Goal: Information Seeking & Learning: Find specific fact

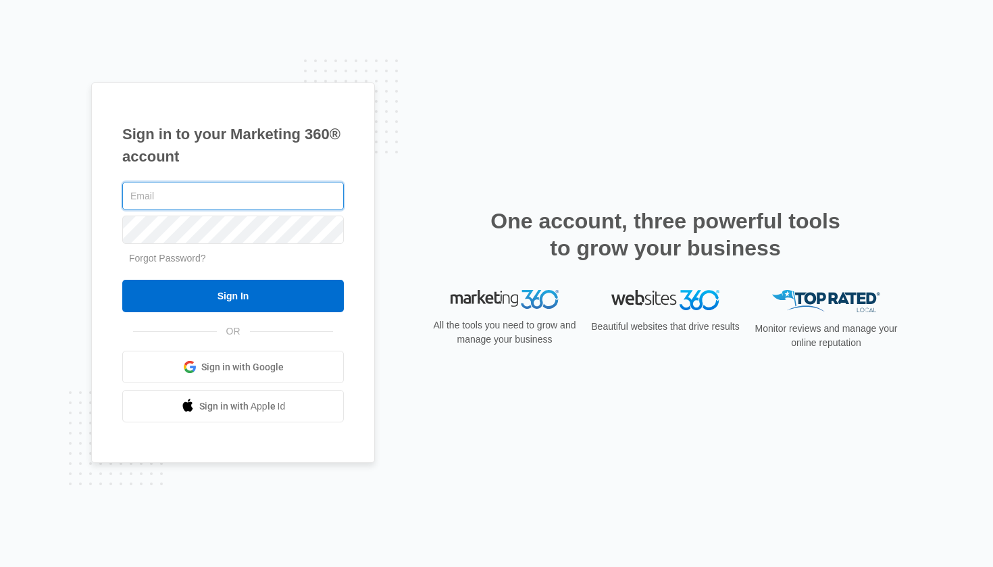
type input "[EMAIL_ADDRESS][DOMAIN_NAME]"
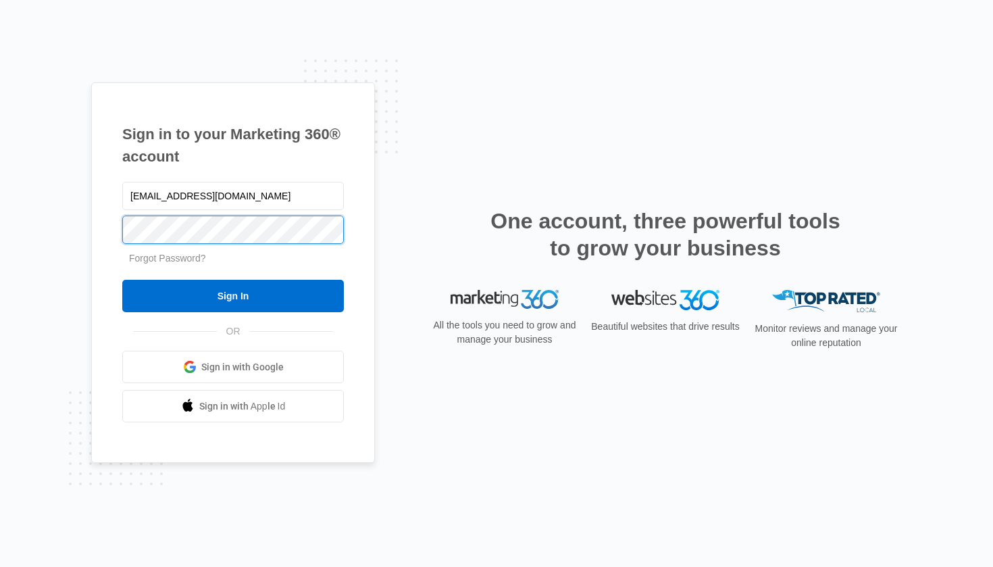
click at [233, 296] on input "Sign In" at bounding box center [233, 296] width 222 height 32
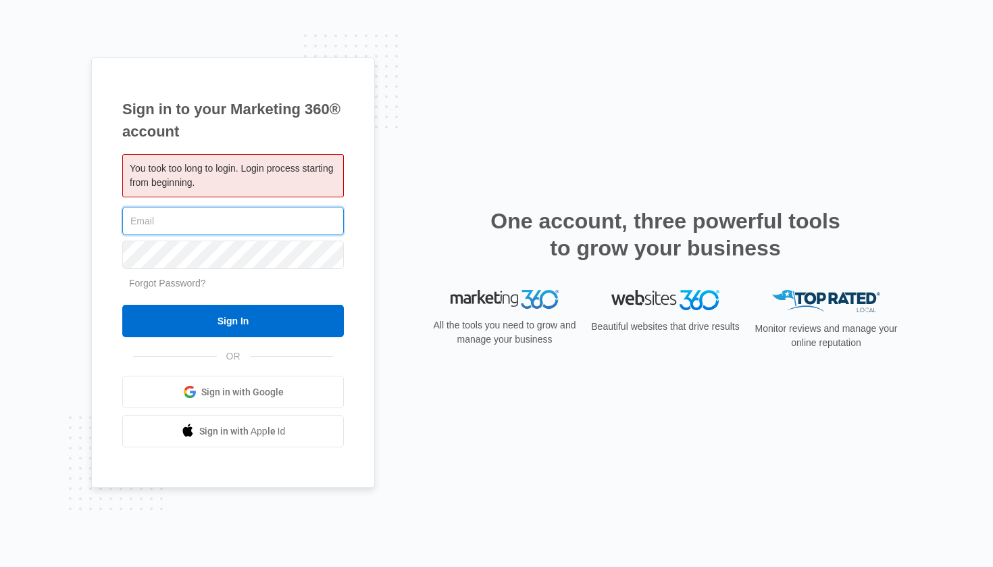
type input "[EMAIL_ADDRESS][DOMAIN_NAME]"
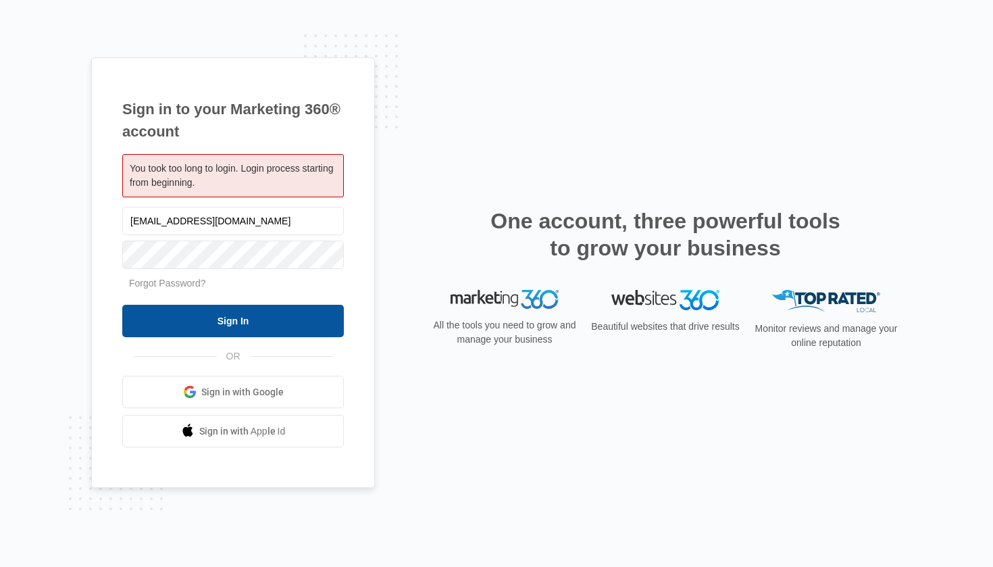
click at [264, 313] on input "Sign In" at bounding box center [233, 321] width 222 height 32
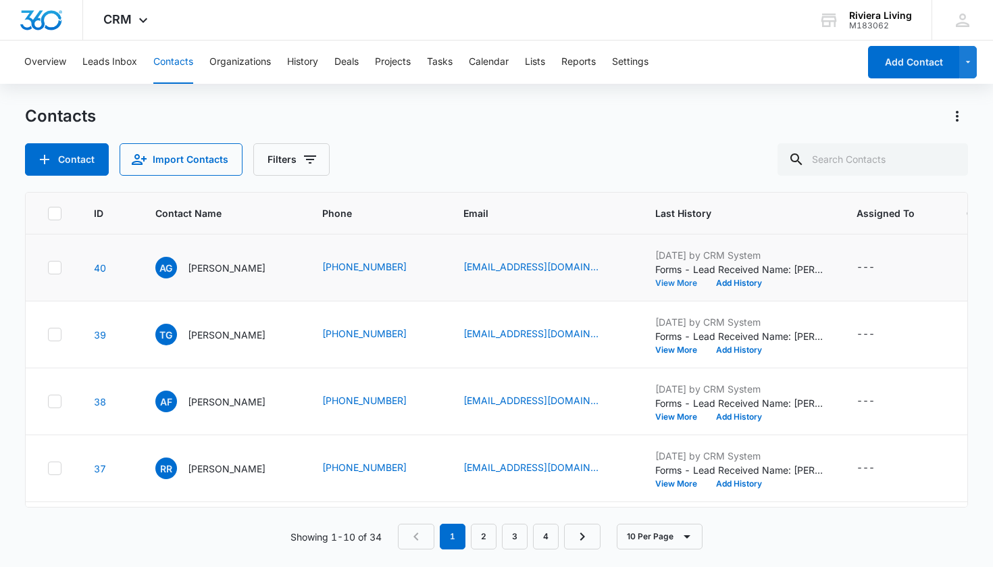
click at [665, 284] on button "View More" at bounding box center [680, 283] width 51 height 8
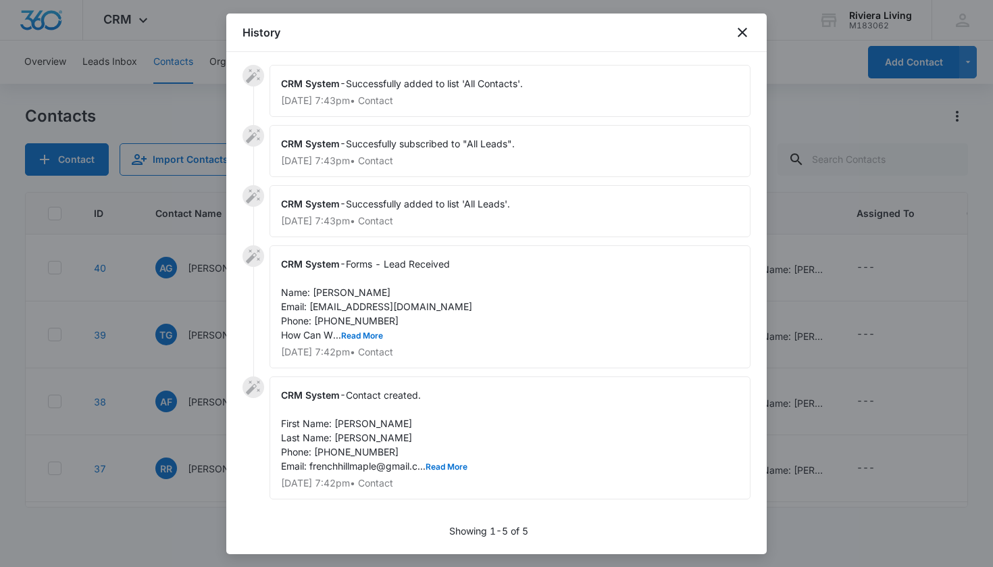
scroll to position [3, 0]
click at [373, 335] on button "Read More" at bounding box center [362, 336] width 42 height 8
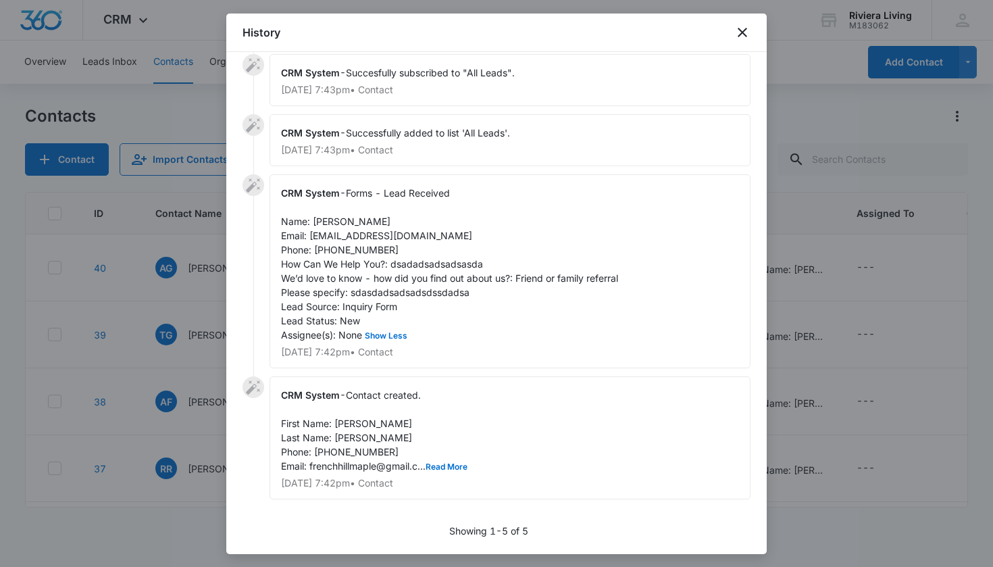
scroll to position [74, 0]
click at [455, 463] on button "Read More" at bounding box center [447, 467] width 42 height 8
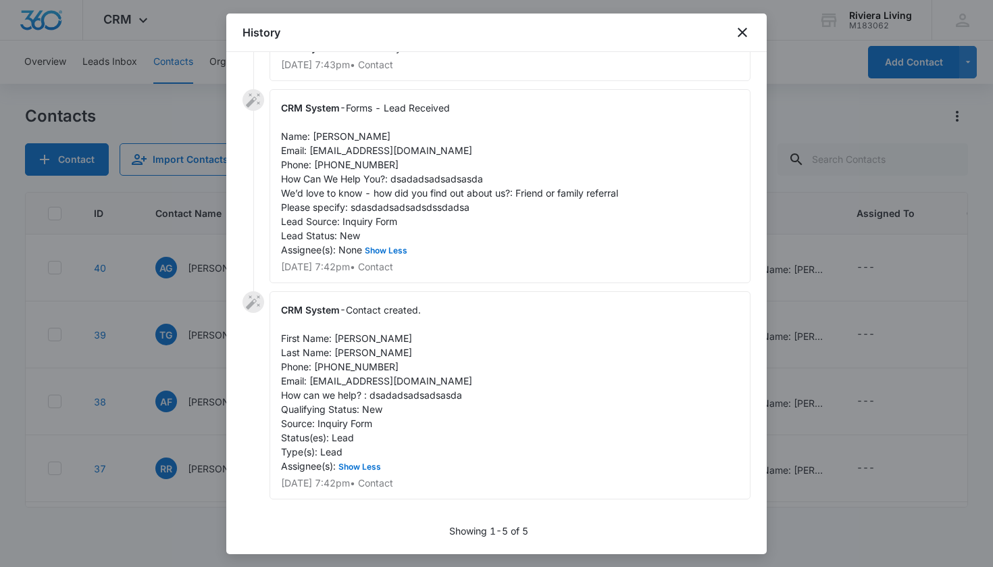
scroll to position [159, 0]
click at [744, 30] on icon "close" at bounding box center [742, 32] width 9 height 9
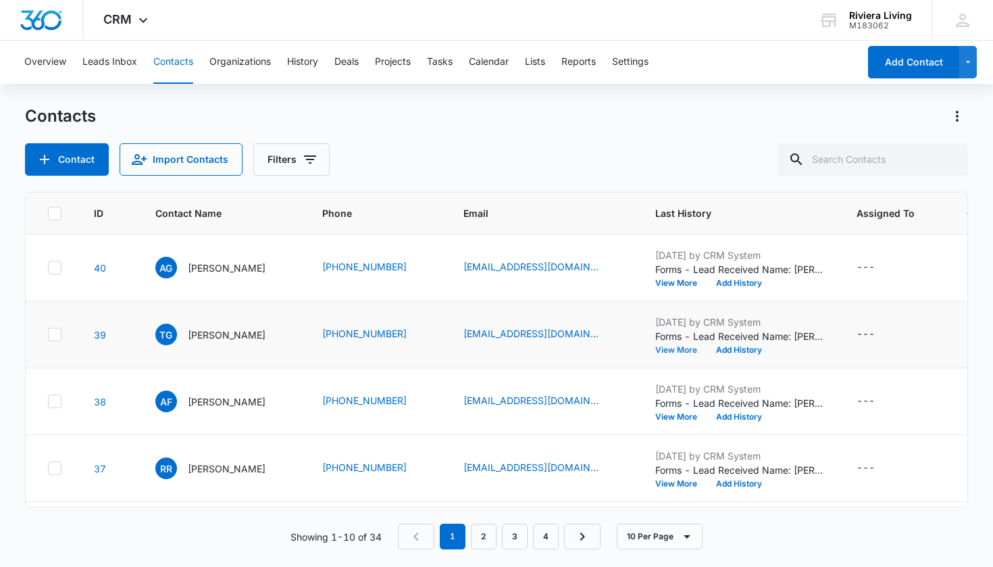
click at [680, 351] on button "View More" at bounding box center [680, 350] width 51 height 8
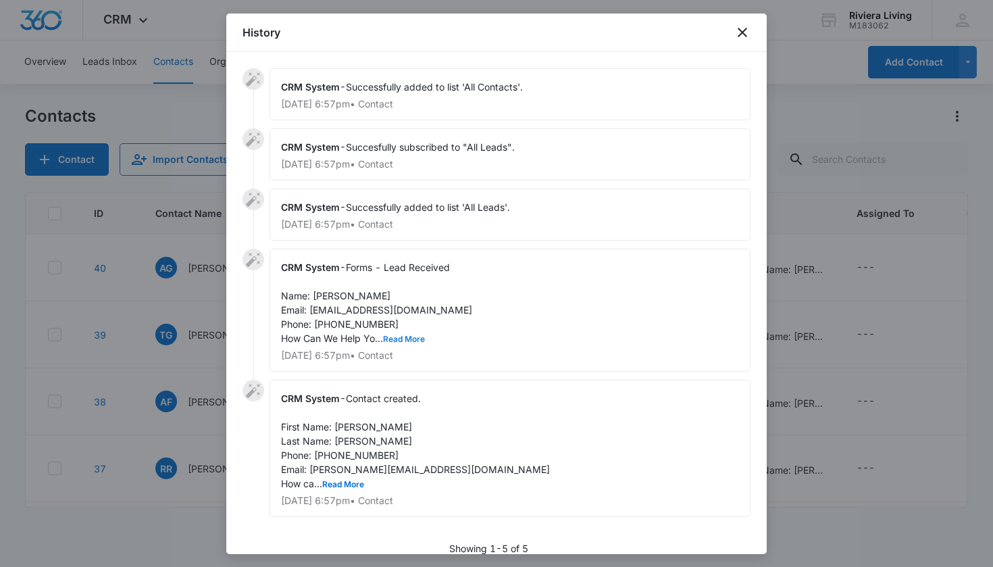
click at [407, 341] on button "Read More" at bounding box center [404, 339] width 42 height 8
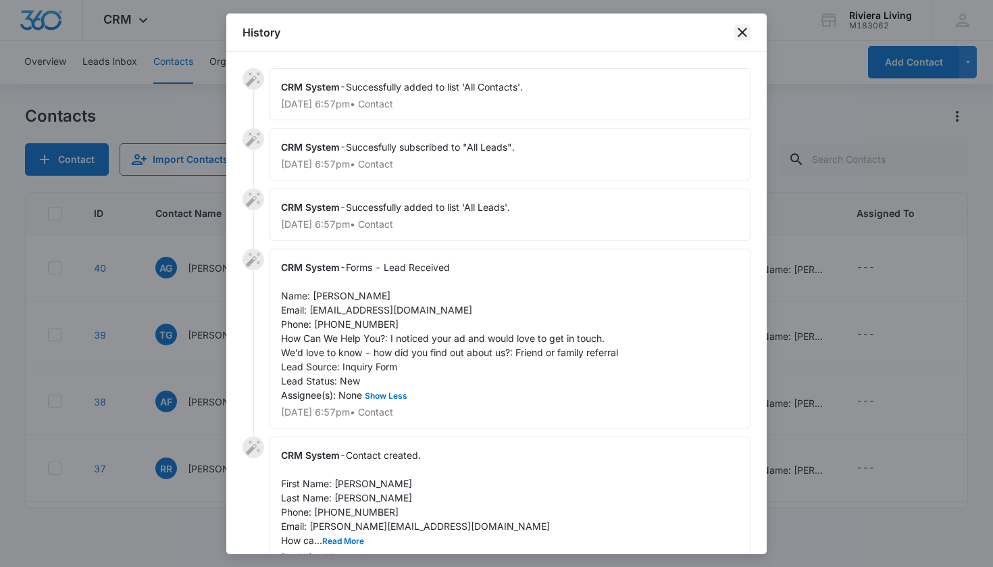
click at [741, 39] on icon "close" at bounding box center [742, 32] width 16 height 16
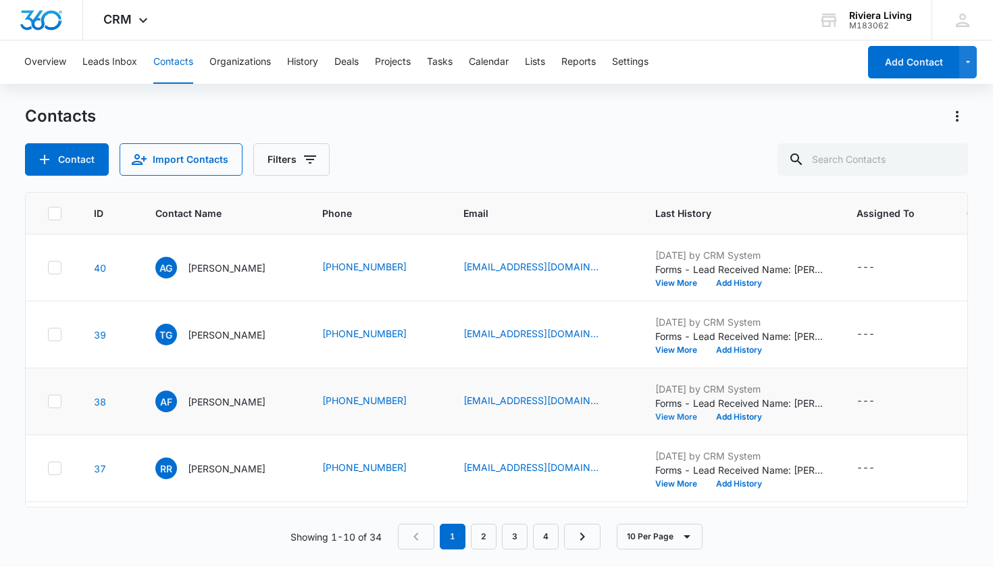
click at [664, 418] on button "View More" at bounding box center [680, 417] width 51 height 8
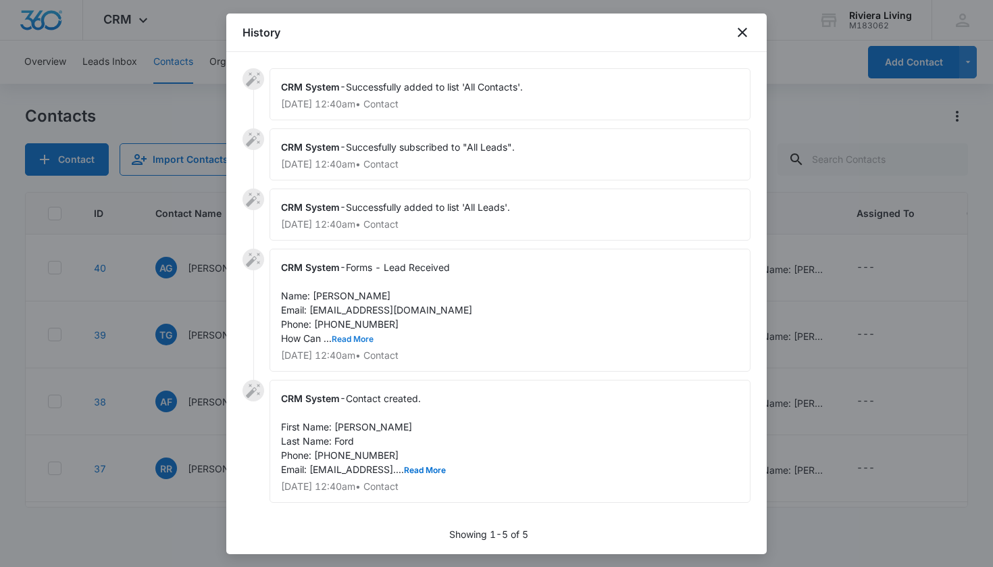
click at [353, 337] on button "Read More" at bounding box center [353, 339] width 42 height 8
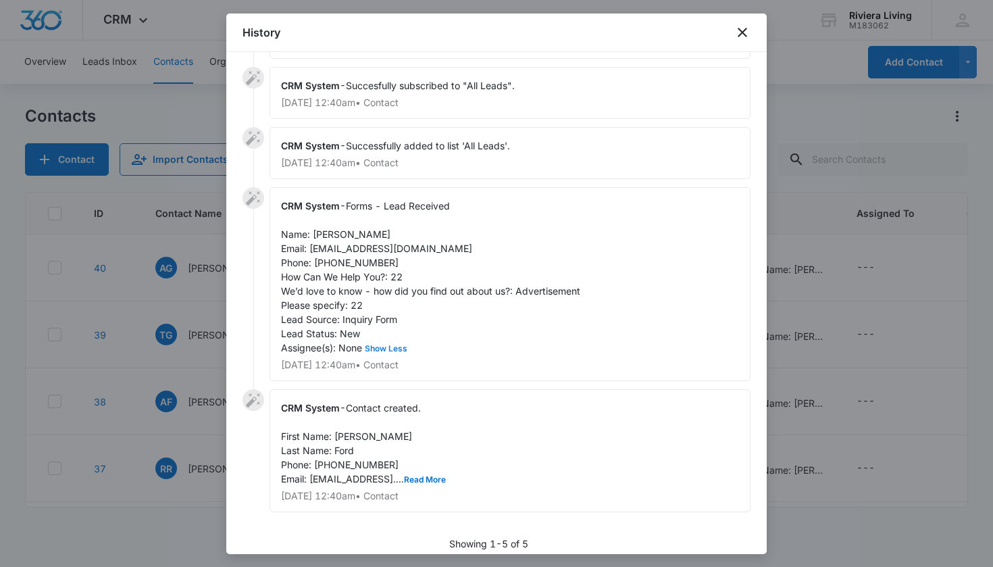
scroll to position [67, 0]
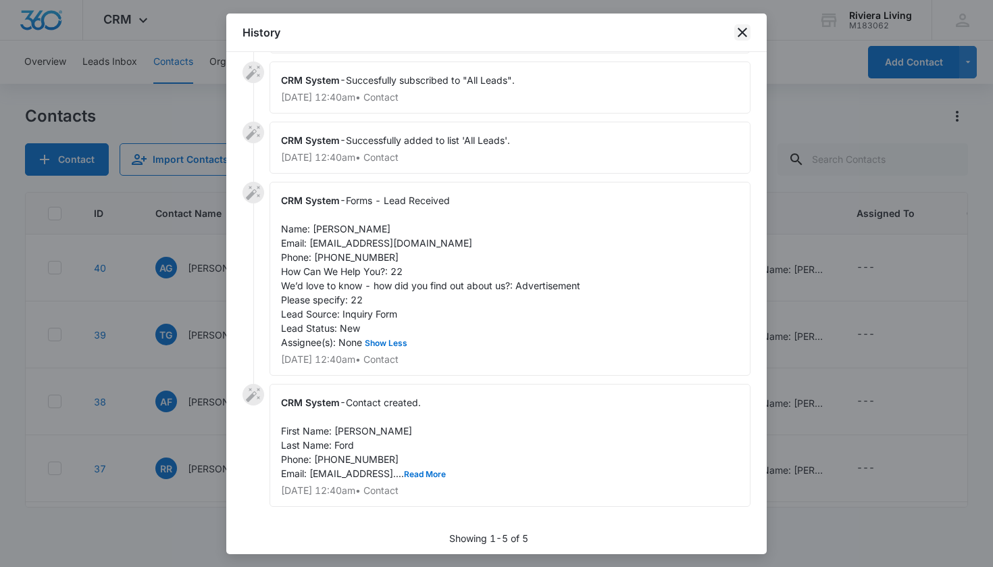
click at [740, 38] on icon "close" at bounding box center [742, 32] width 16 height 16
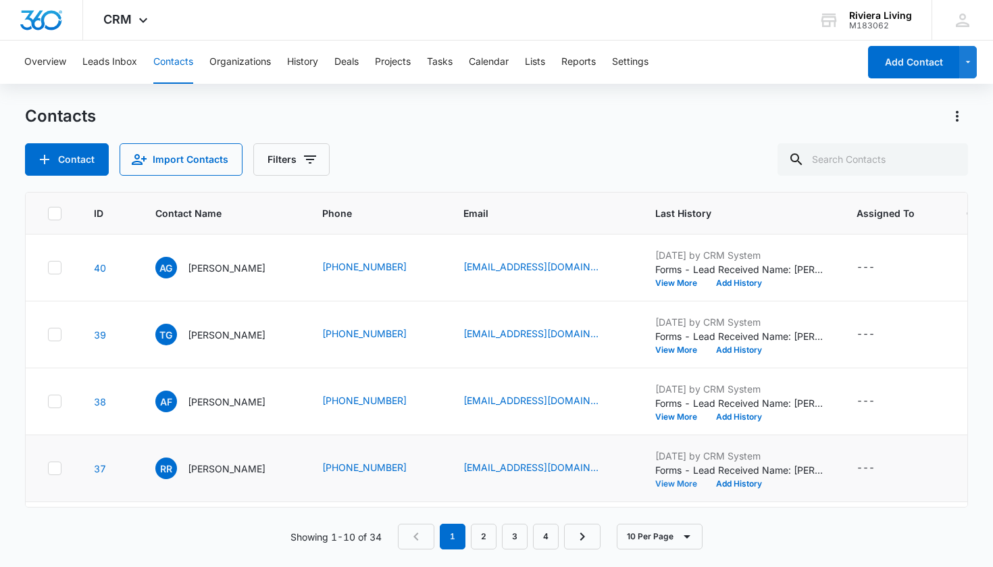
click at [658, 483] on button "View More" at bounding box center [680, 484] width 51 height 8
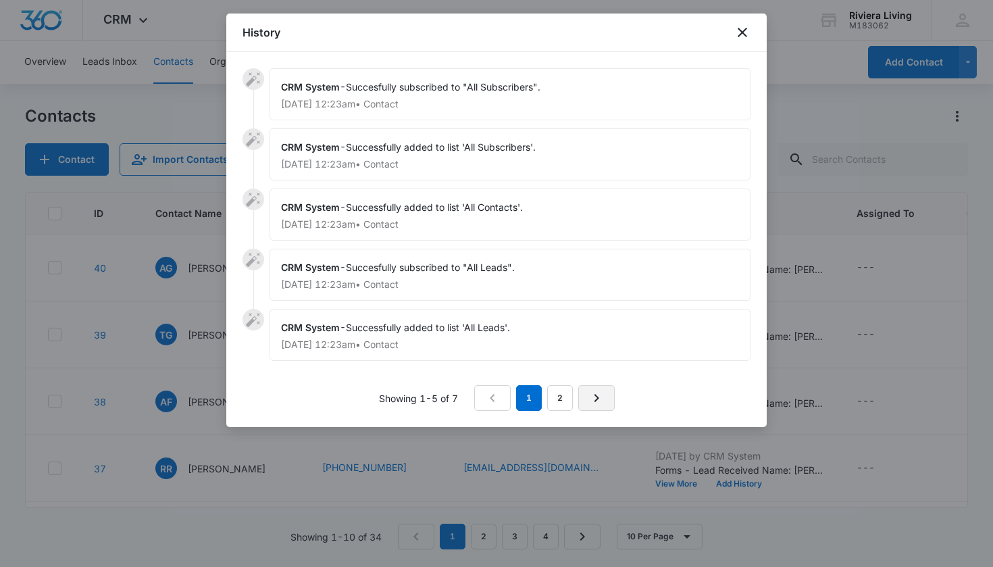
click at [592, 393] on icon "Next Page" at bounding box center [596, 398] width 16 height 16
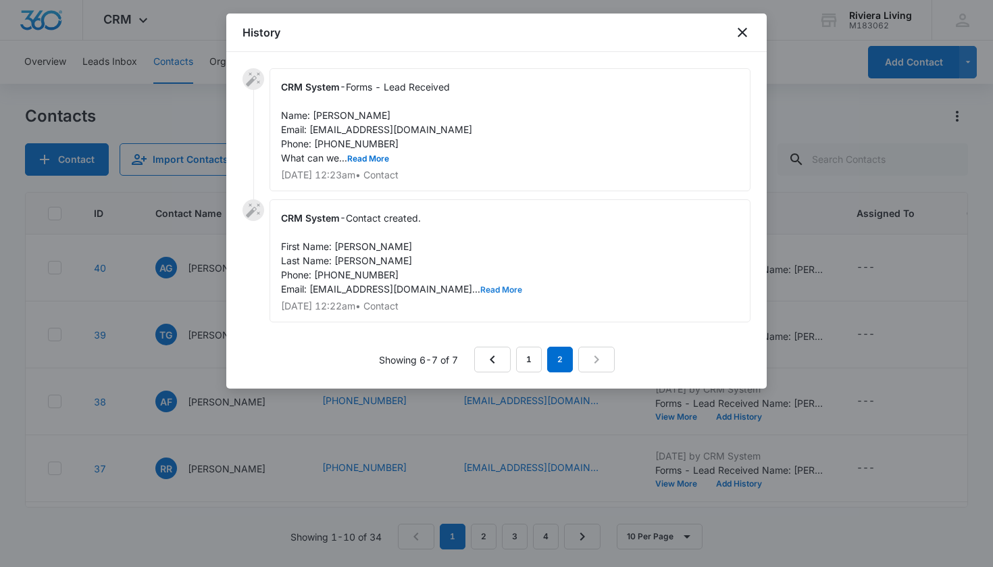
click at [480, 288] on button "Read More" at bounding box center [501, 290] width 42 height 8
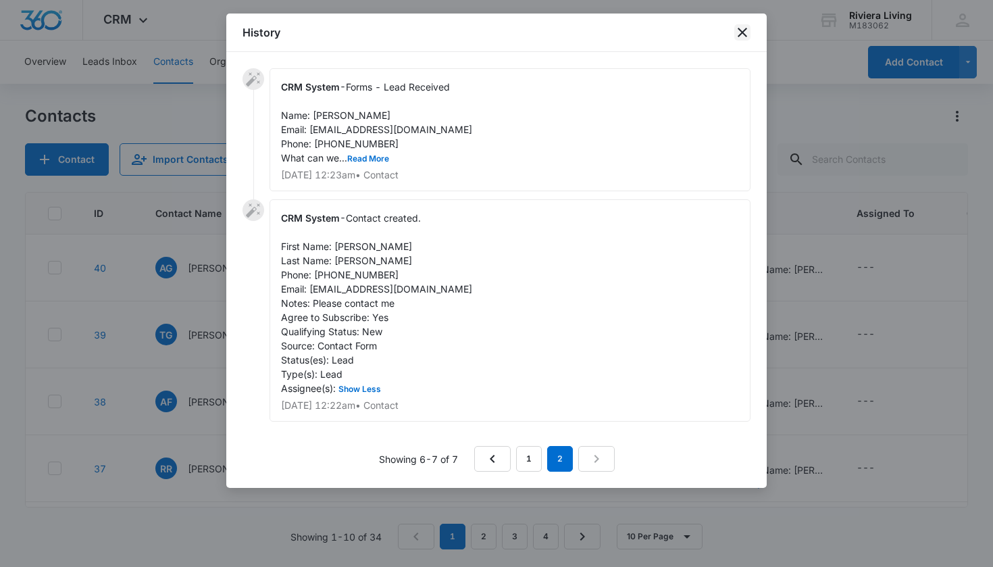
click at [745, 32] on icon "close" at bounding box center [742, 32] width 16 height 16
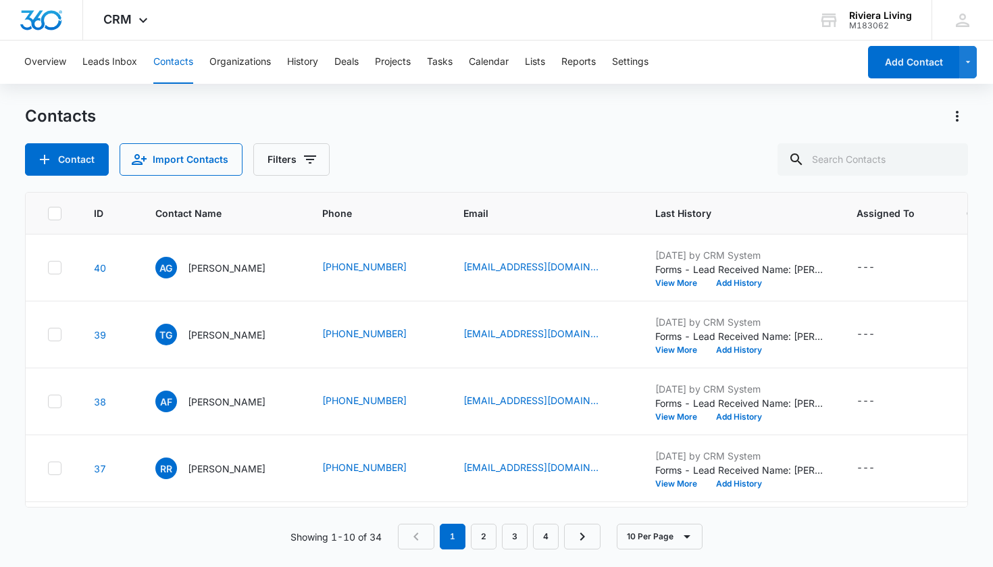
scroll to position [0, 0]
click at [488, 540] on link "2" at bounding box center [484, 537] width 26 height 26
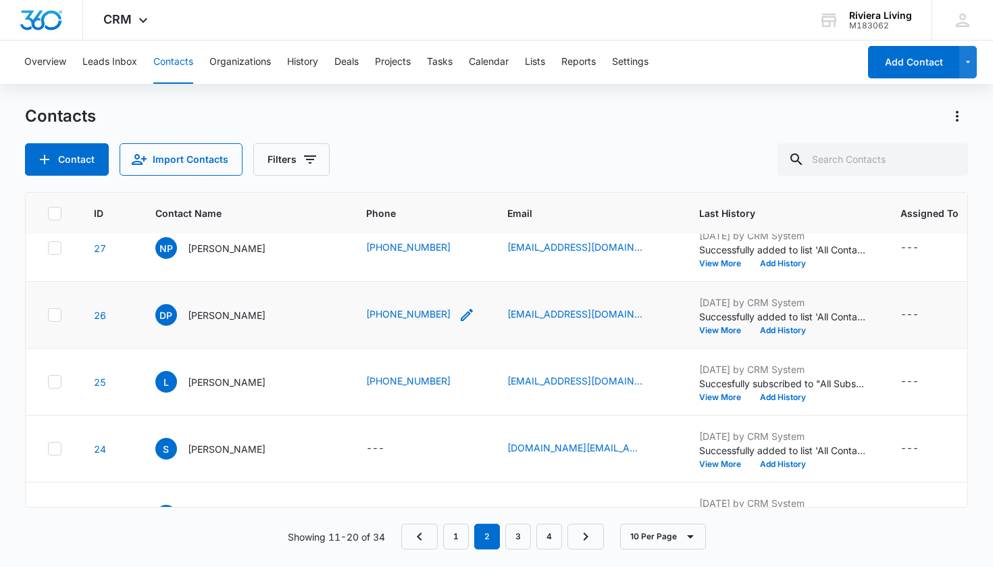
scroll to position [87, 0]
click at [454, 532] on link "1" at bounding box center [456, 537] width 26 height 26
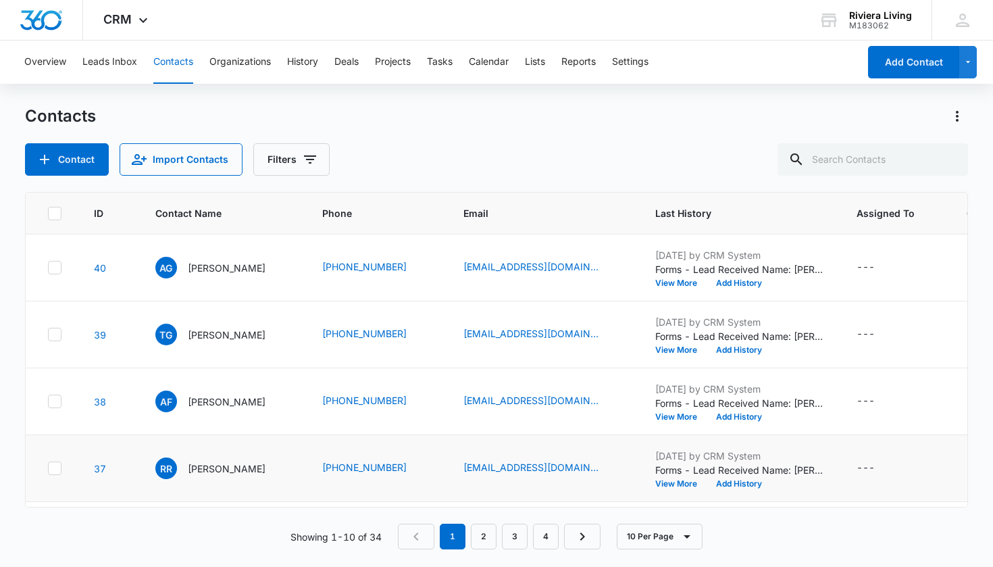
scroll to position [0, 0]
click at [609, 268] on icon "Email - frenchhillmaple@gmail.com - Select to Edit Field" at bounding box center [615, 267] width 12 height 12
drag, startPoint x: 586, startPoint y: 179, endPoint x: 396, endPoint y: 179, distance: 189.8
click at [396, 179] on div "Contacts Contact Import Contacts Filters ID Contact Name Phone Email Last Histo…" at bounding box center [497, 335] width 944 height 460
click at [731, 140] on div "Contacts Contact Import Contacts Filters" at bounding box center [497, 140] width 944 height 70
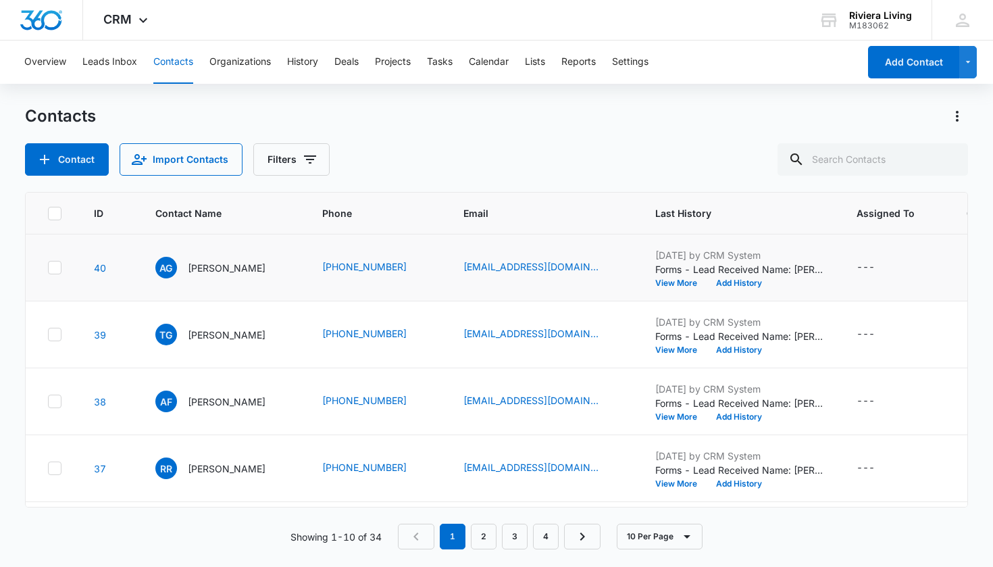
click at [673, 288] on td "[DATE] by CRM System Forms - Lead Received Name: [PERSON_NAME] Email: [EMAIL_AD…" at bounding box center [739, 267] width 201 height 67
click at [672, 282] on button "View More" at bounding box center [680, 283] width 51 height 8
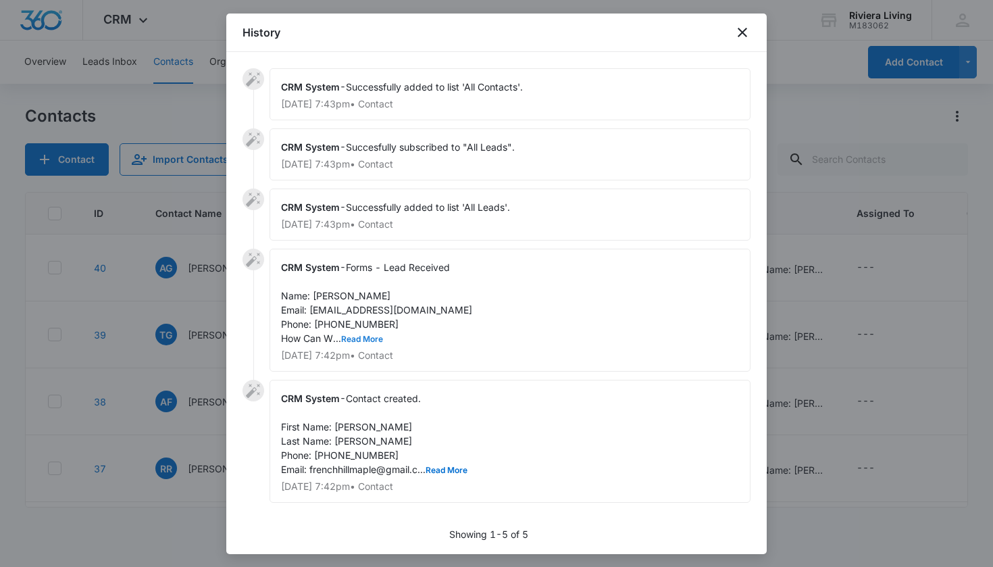
click at [371, 336] on button "Read More" at bounding box center [362, 339] width 42 height 8
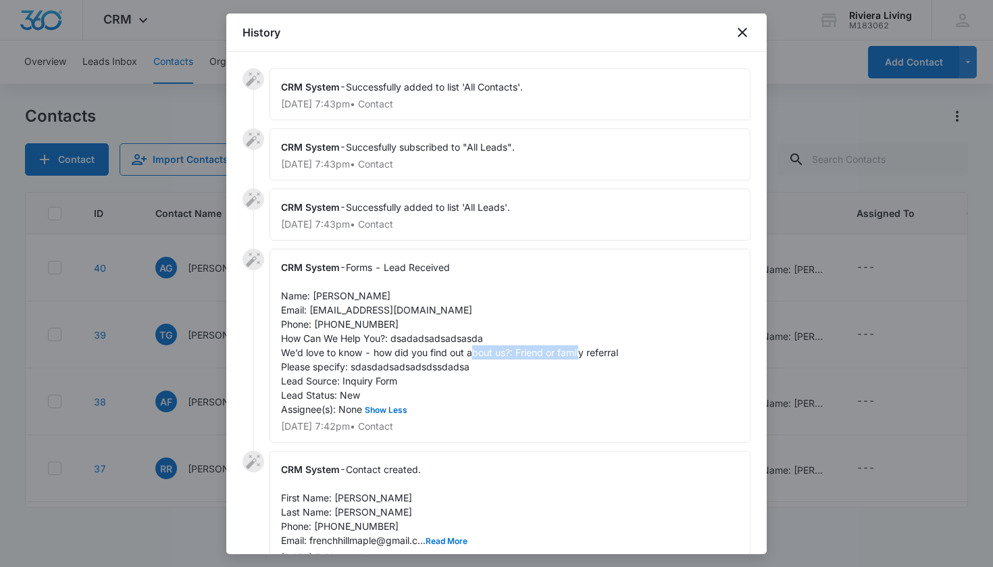
drag, startPoint x: 515, startPoint y: 352, endPoint x: 658, endPoint y: 352, distance: 142.6
click at [658, 352] on div "CRM System - Forms - Lead Received Name: [PERSON_NAME] Email: [EMAIL_ADDRESS][D…" at bounding box center [510, 346] width 481 height 194
click at [740, 30] on icon "close" at bounding box center [742, 32] width 9 height 9
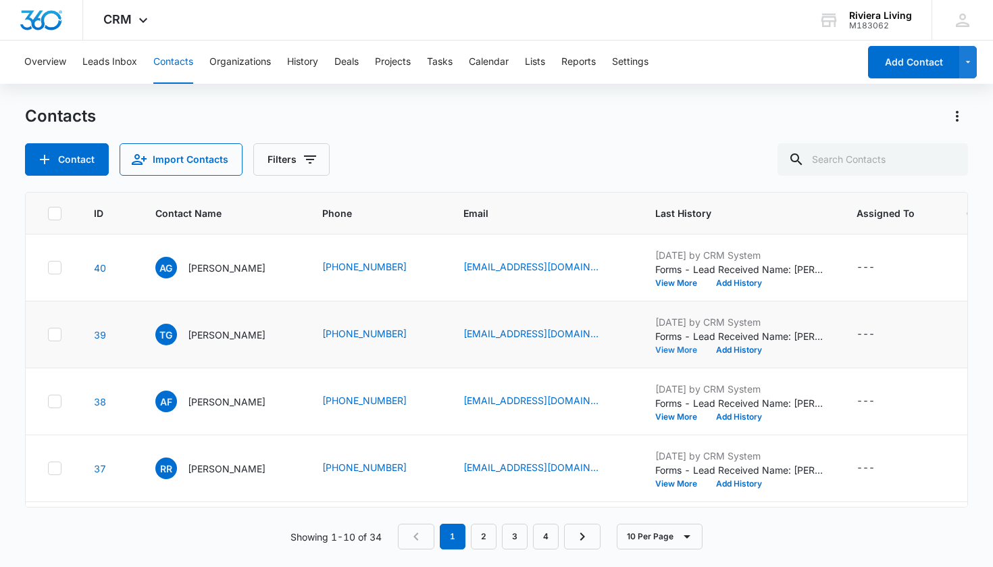
click at [679, 350] on button "View More" at bounding box center [680, 350] width 51 height 8
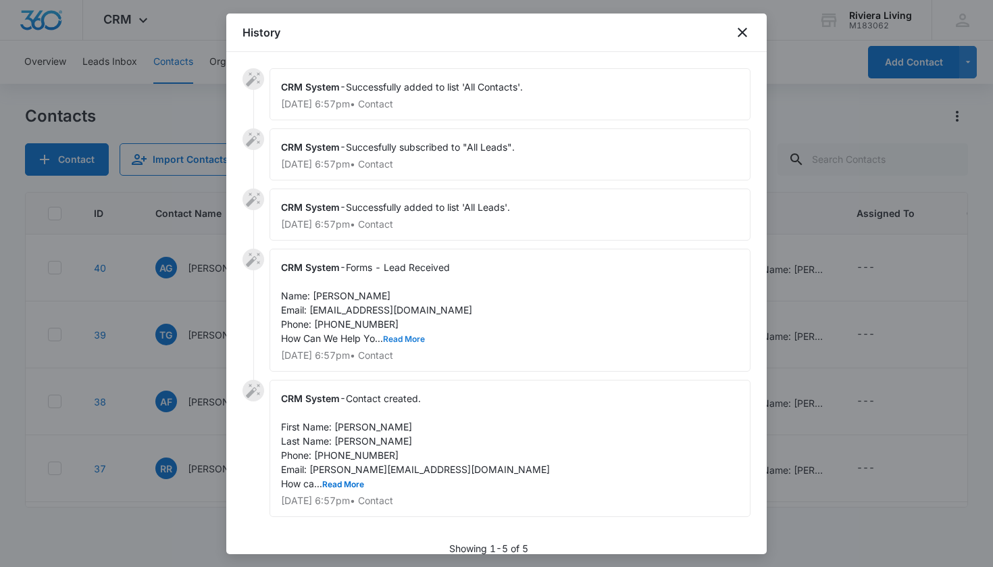
click at [399, 337] on button "Read More" at bounding box center [404, 339] width 42 height 8
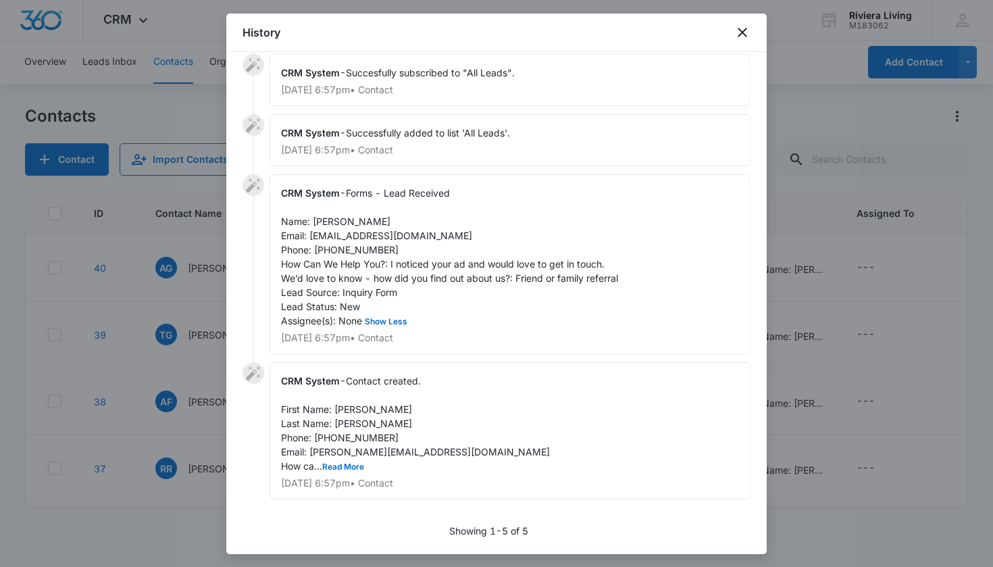
scroll to position [74, 0]
click at [745, 34] on icon "close" at bounding box center [742, 32] width 9 height 9
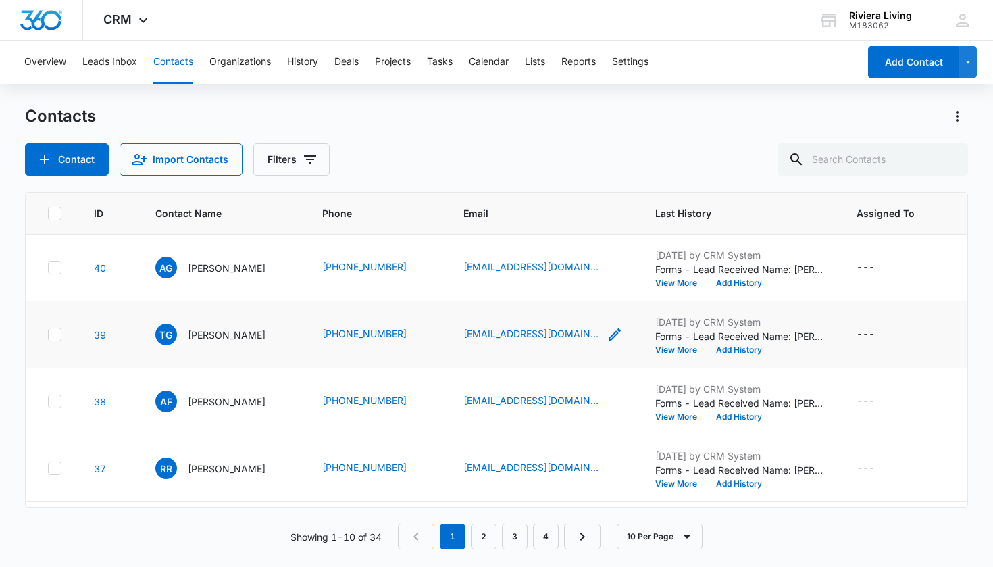
click at [607, 334] on icon "Email - tjcgoff@gmail.com - Select to Edit Field" at bounding box center [615, 334] width 16 height 16
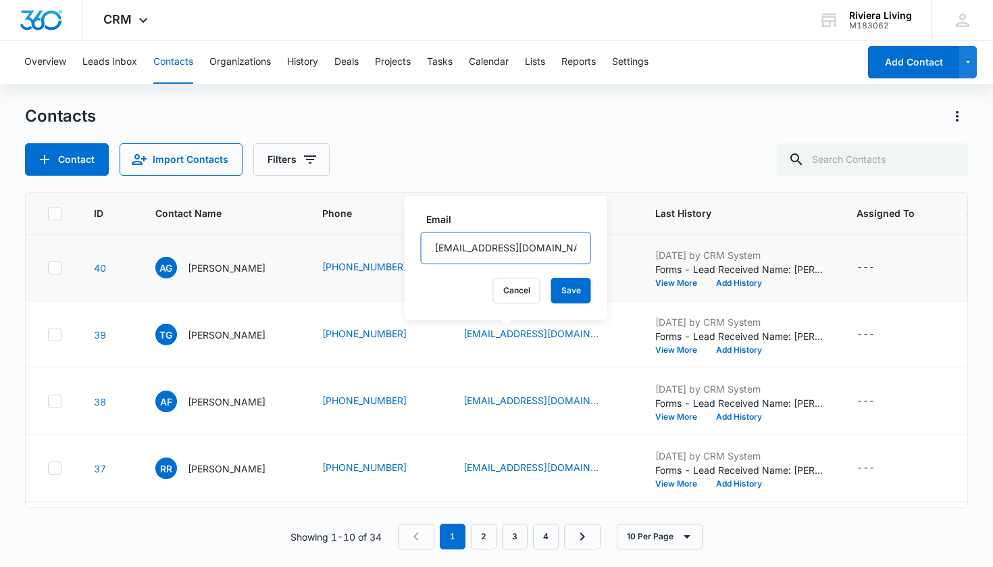
drag, startPoint x: 533, startPoint y: 251, endPoint x: 395, endPoint y: 251, distance: 138.5
click at [395, 251] on tbody "40 AG [PERSON_NAME] [PHONE_NUMBER] [EMAIL_ADDRESS][DOMAIN_NAME] [DATE] by CRM S…" at bounding box center [710, 568] width 1369 height 669
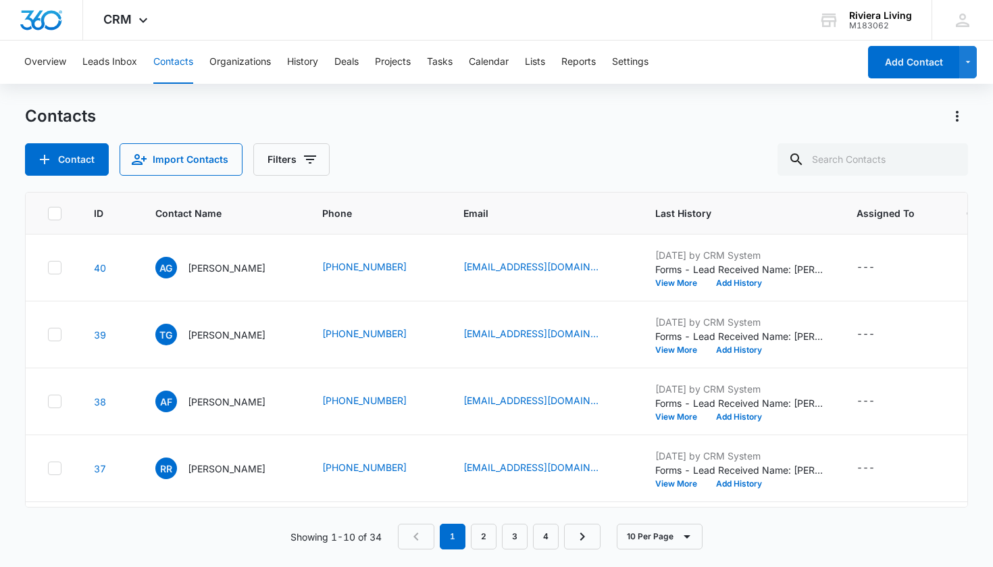
click at [634, 146] on div "Contact Import Contacts Filters" at bounding box center [497, 159] width 944 height 32
click at [663, 352] on button "View More" at bounding box center [680, 350] width 51 height 8
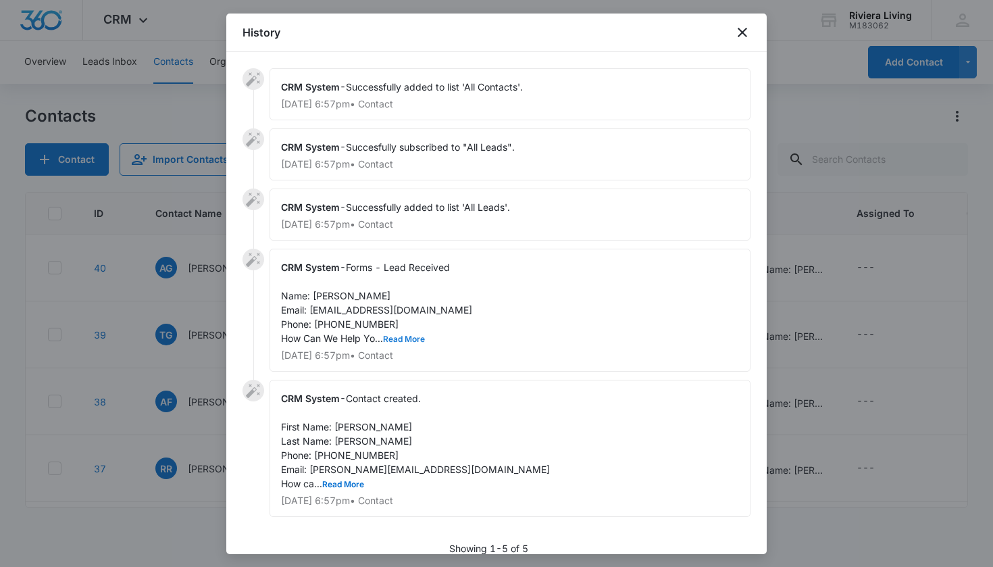
click at [406, 342] on button "Read More" at bounding box center [404, 339] width 42 height 8
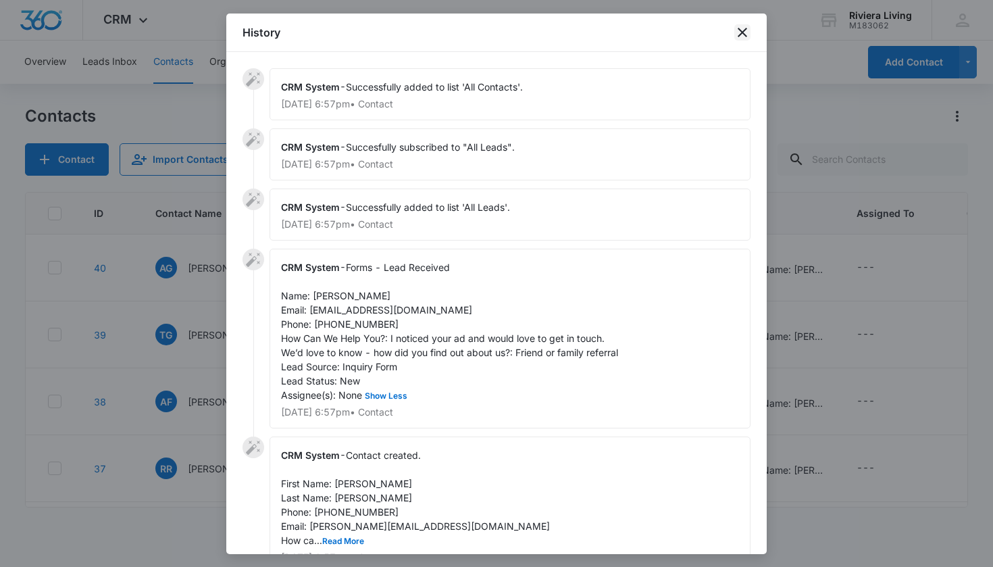
click at [742, 32] on icon "close" at bounding box center [742, 32] width 9 height 9
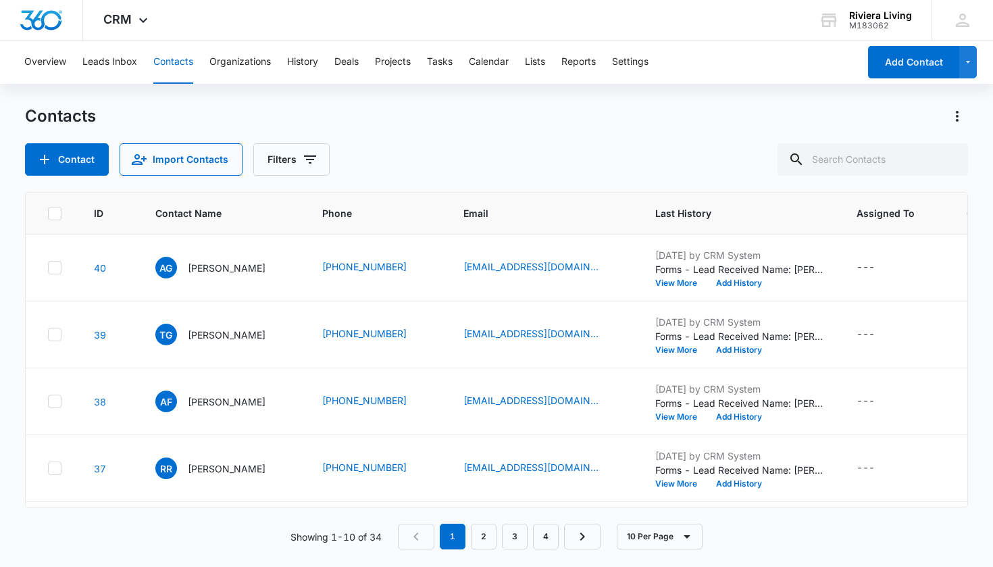
click at [499, 537] on nav "1 2 3 4" at bounding box center [499, 537] width 203 height 26
click at [486, 538] on link "2" at bounding box center [484, 537] width 26 height 26
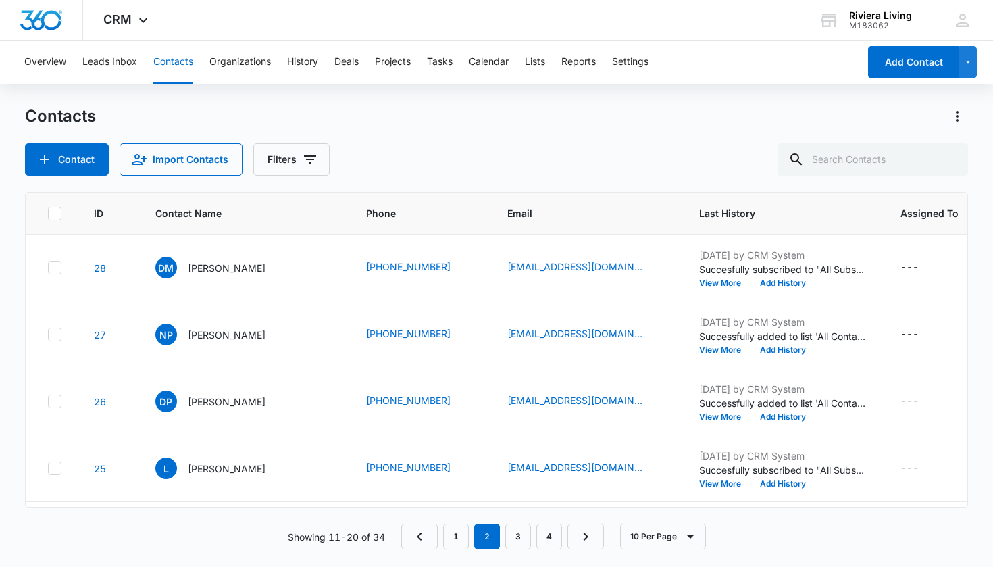
click at [705, 413] on button "View More" at bounding box center [724, 417] width 51 height 8
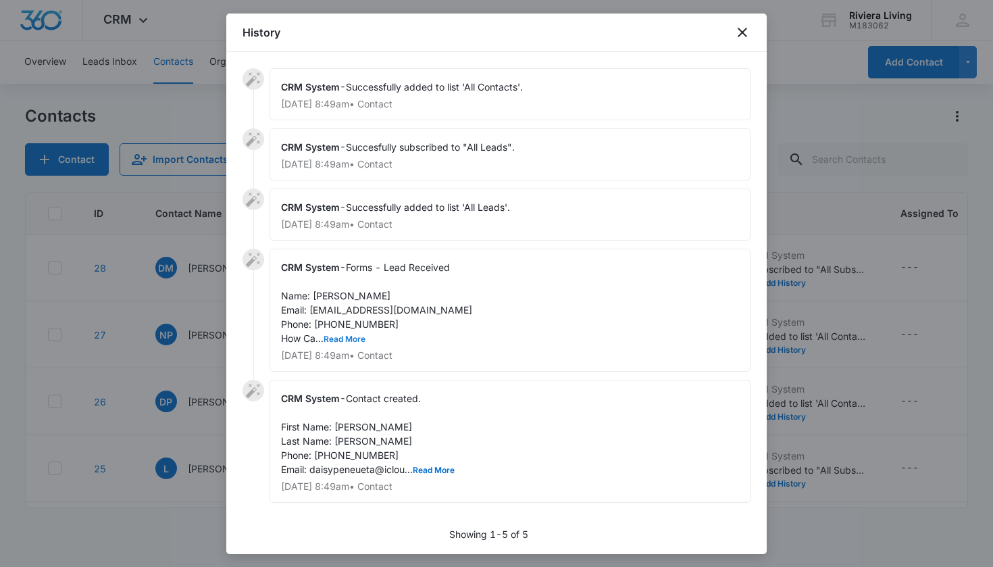
click at [353, 335] on button "Read More" at bounding box center [345, 339] width 42 height 8
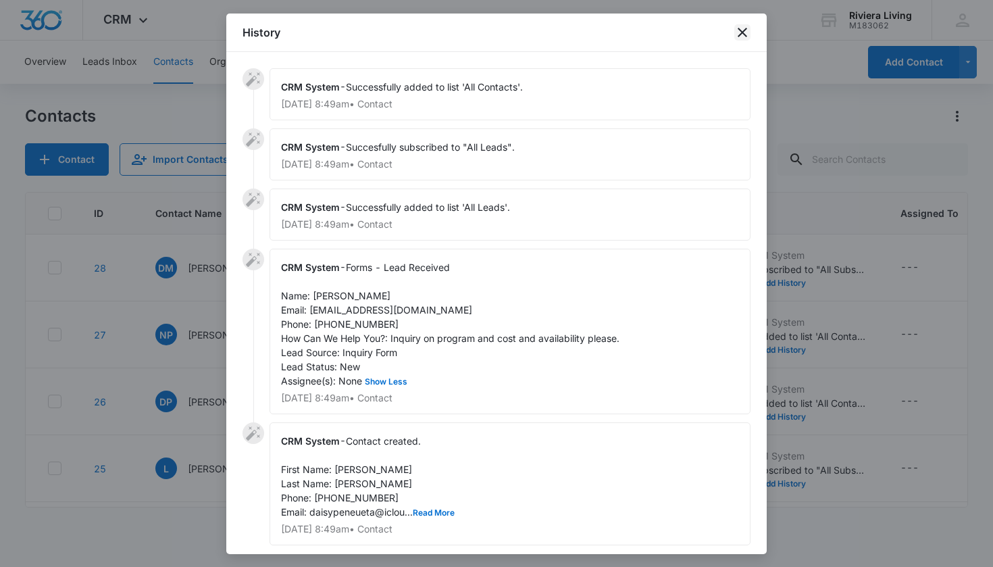
click at [741, 30] on icon "close" at bounding box center [742, 32] width 9 height 9
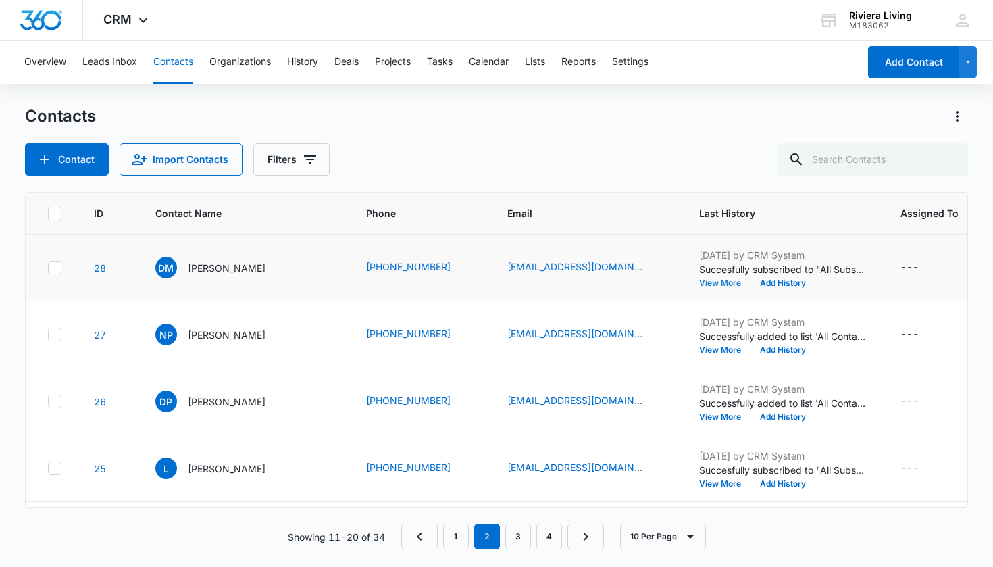
click at [717, 285] on button "View More" at bounding box center [724, 283] width 51 height 8
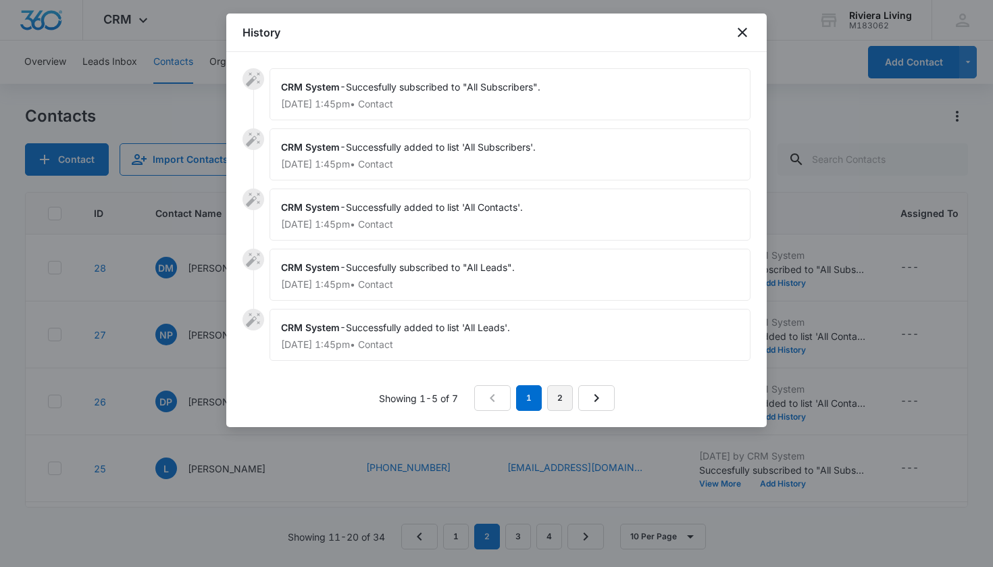
click at [559, 395] on link "2" at bounding box center [560, 398] width 26 height 26
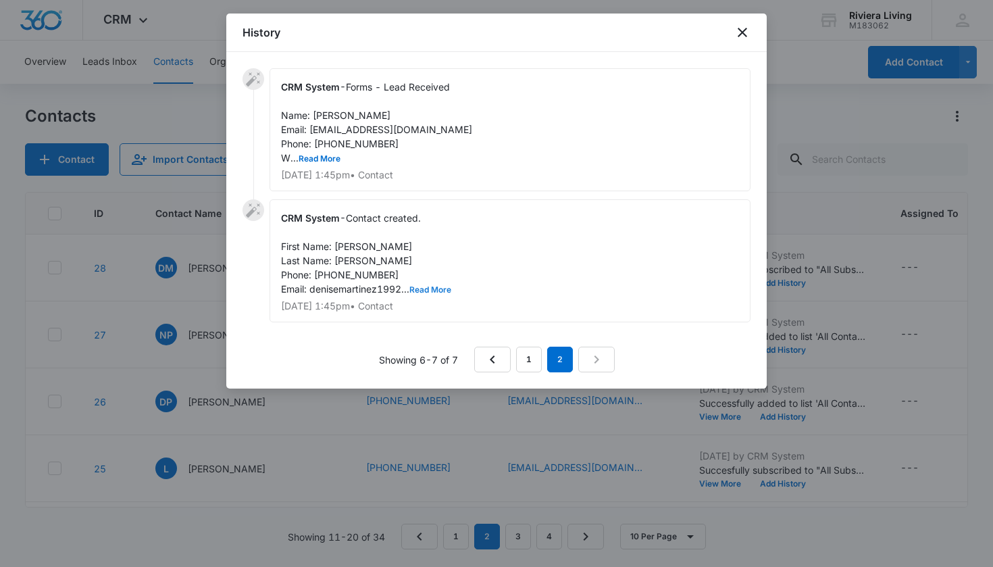
click at [424, 288] on button "Read More" at bounding box center [430, 290] width 42 height 8
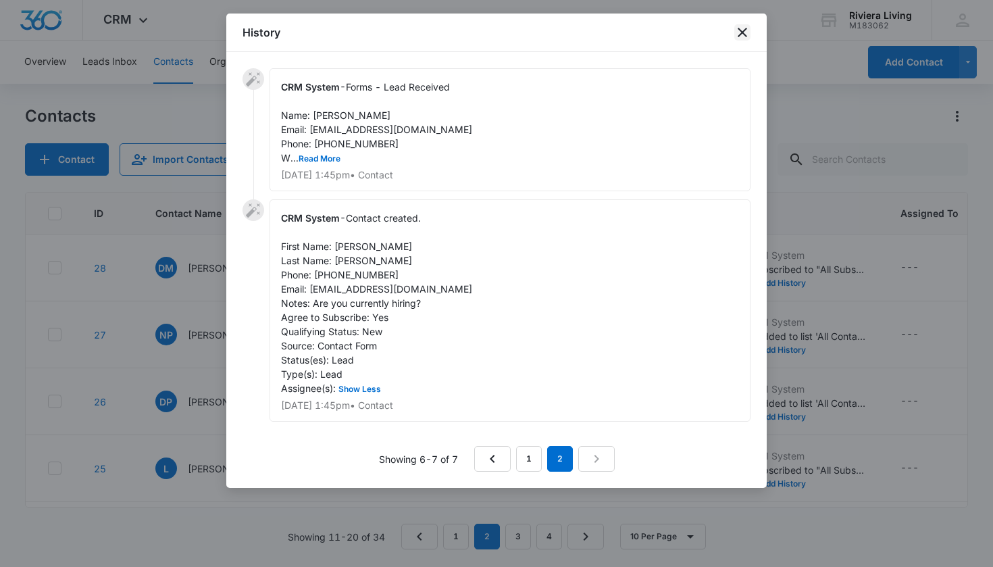
click at [744, 28] on icon "close" at bounding box center [742, 32] width 16 height 16
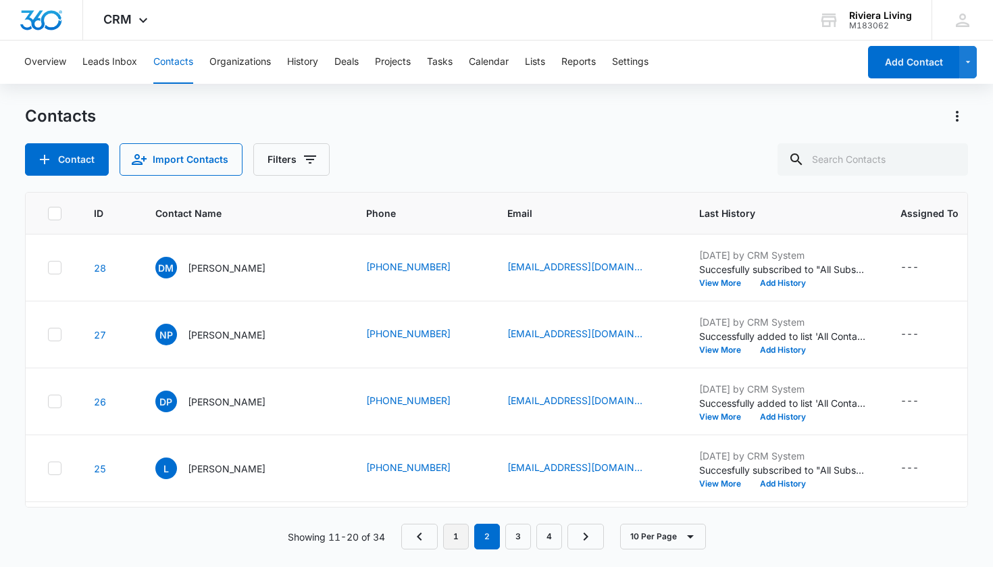
click at [458, 542] on link "1" at bounding box center [456, 537] width 26 height 26
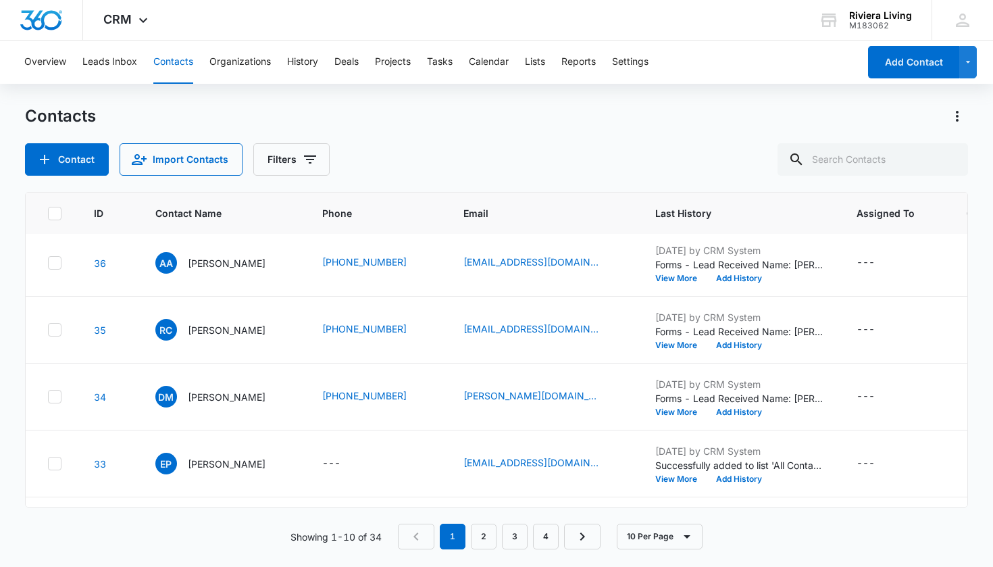
scroll to position [270, 0]
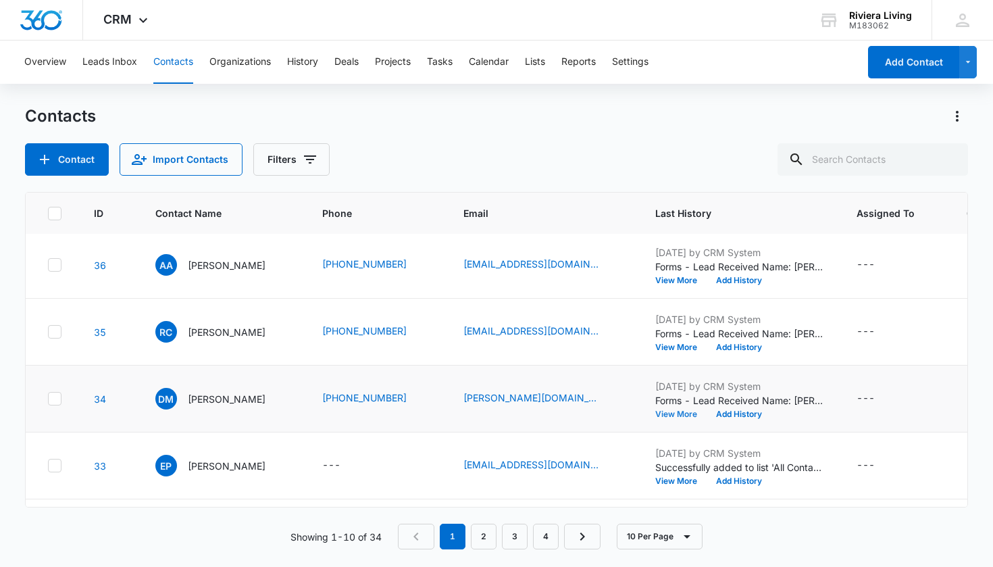
click at [672, 413] on button "View More" at bounding box center [680, 414] width 51 height 8
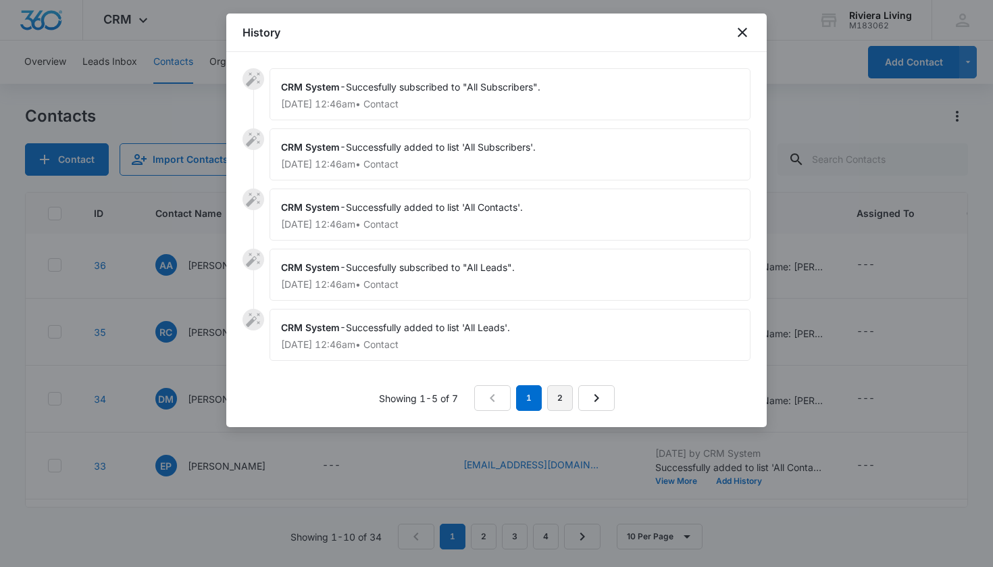
click at [549, 403] on link "2" at bounding box center [560, 398] width 26 height 26
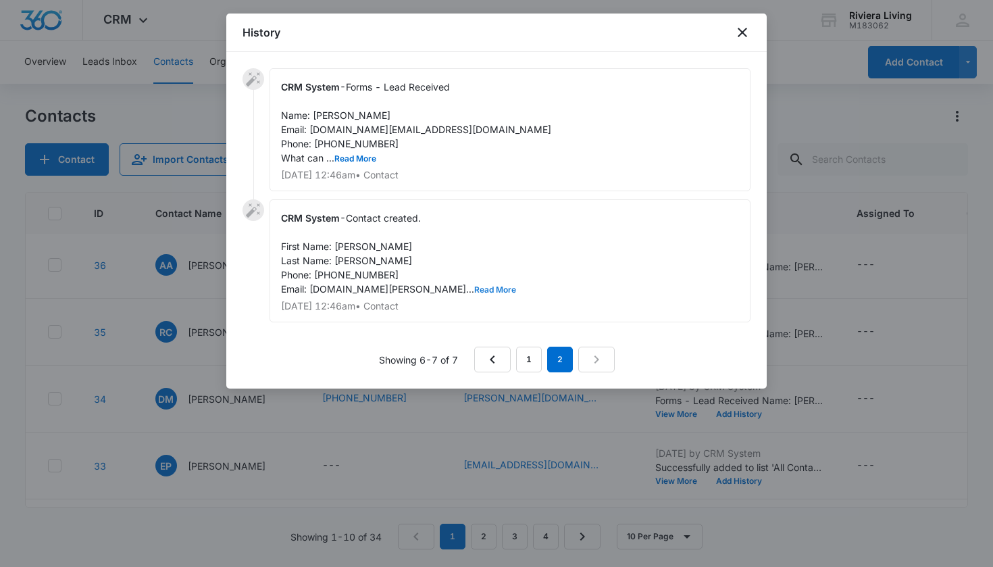
click at [474, 291] on button "Read More" at bounding box center [495, 290] width 42 height 8
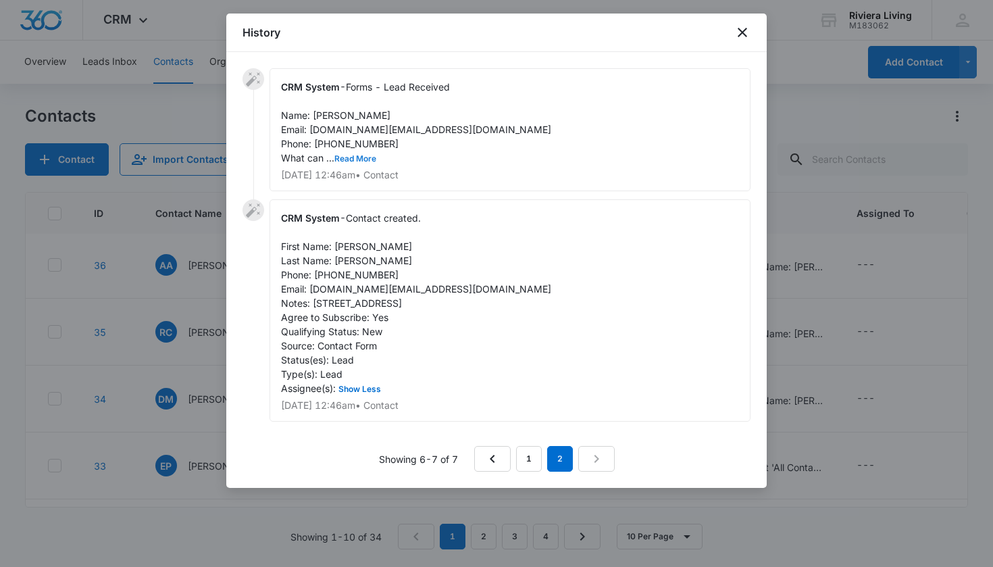
click at [369, 159] on button "Read More" at bounding box center [355, 159] width 42 height 8
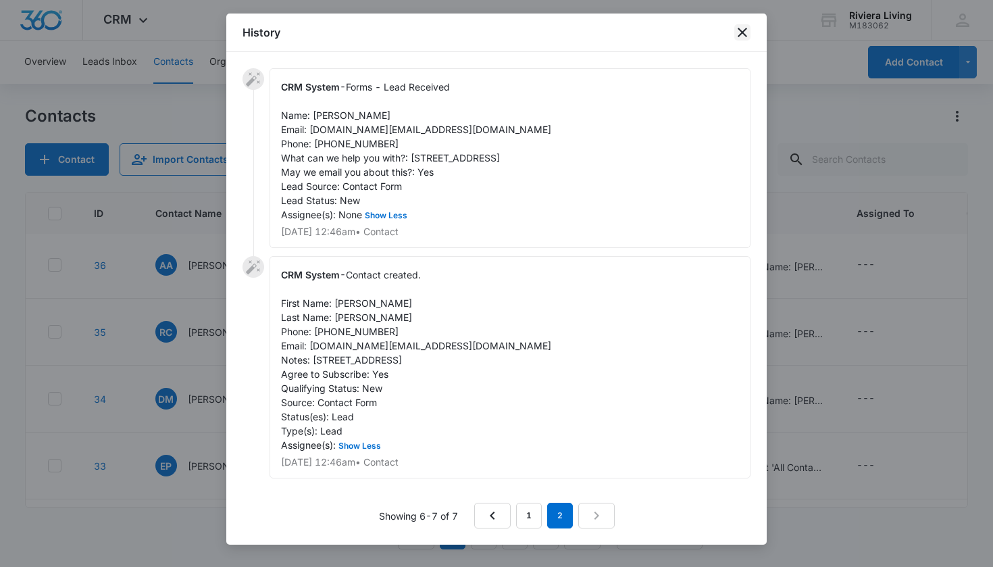
click at [738, 33] on icon "close" at bounding box center [742, 32] width 16 height 16
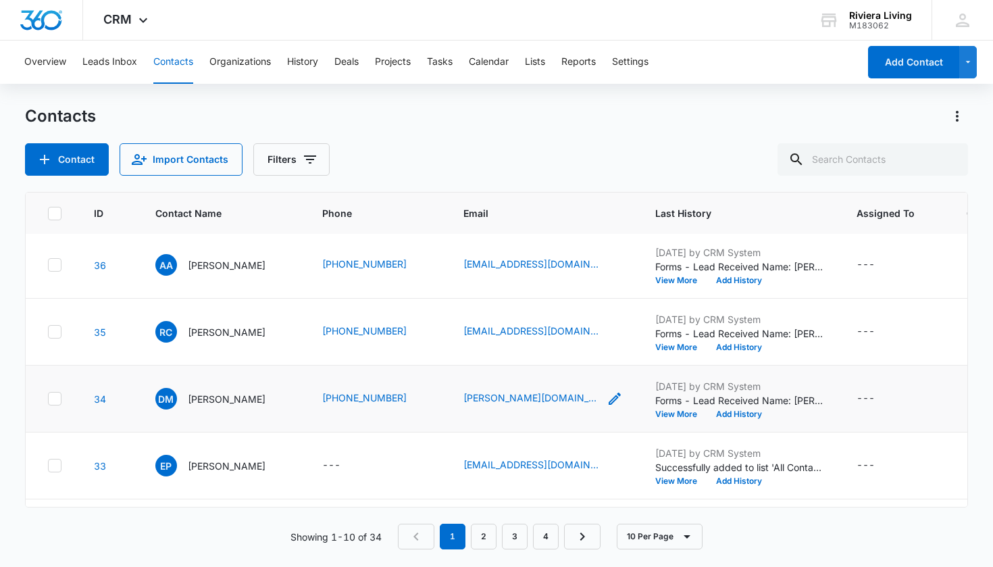
click at [607, 401] on icon "Email - diana.legal@yahoo.com - Select to Edit Field" at bounding box center [615, 398] width 16 height 16
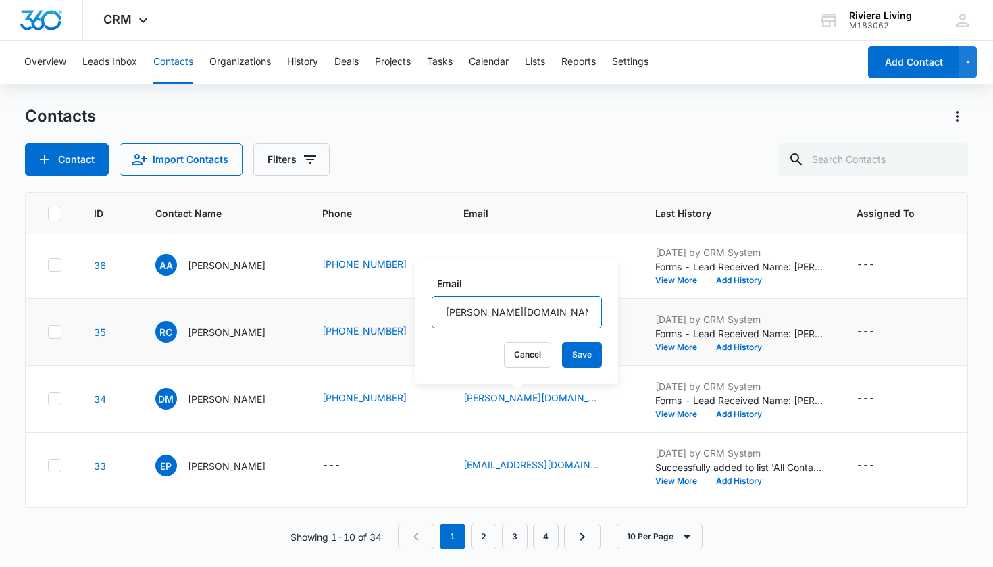
drag, startPoint x: 557, startPoint y: 311, endPoint x: 389, endPoint y: 311, distance: 167.5
click at [389, 311] on tbody "40 AG [PERSON_NAME] [PHONE_NUMBER] [EMAIL_ADDRESS][DOMAIN_NAME] [DATE] by CRM S…" at bounding box center [710, 298] width 1369 height 669
click at [651, 101] on div "Overview Leads Inbox Contacts Organizations History Deals Projects Tasks Calend…" at bounding box center [496, 303] width 993 height 525
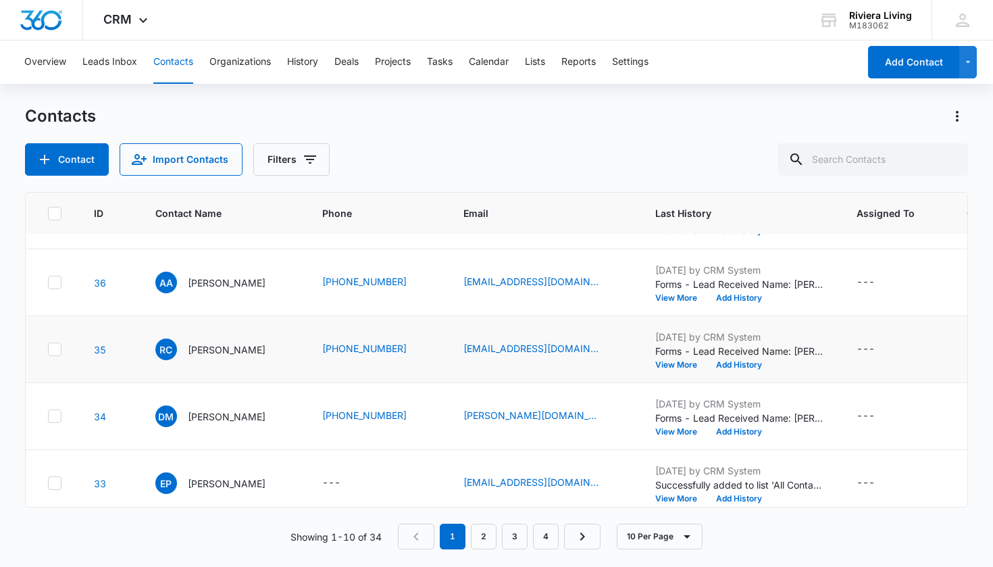
scroll to position [257, 0]
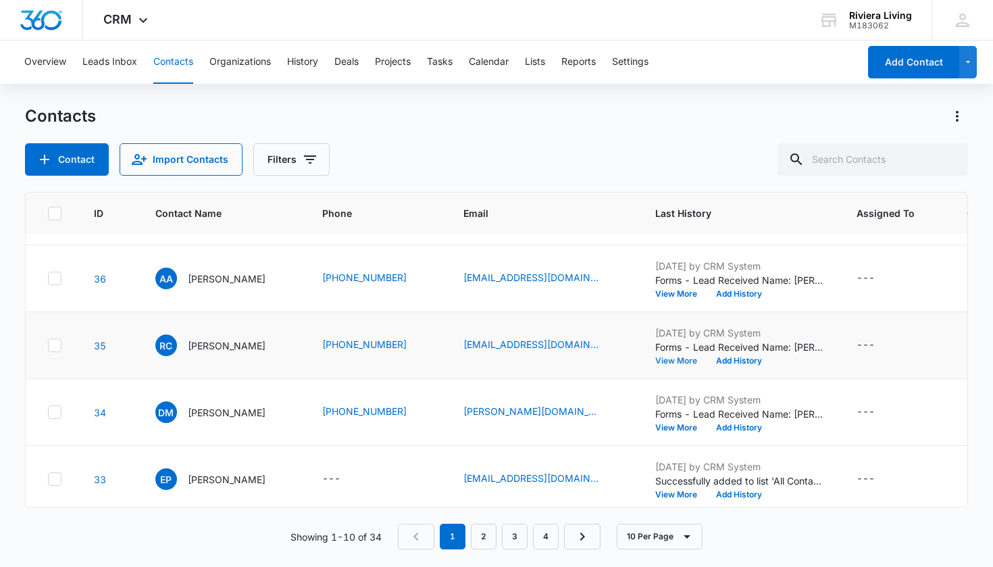
click at [672, 361] on button "View More" at bounding box center [680, 361] width 51 height 8
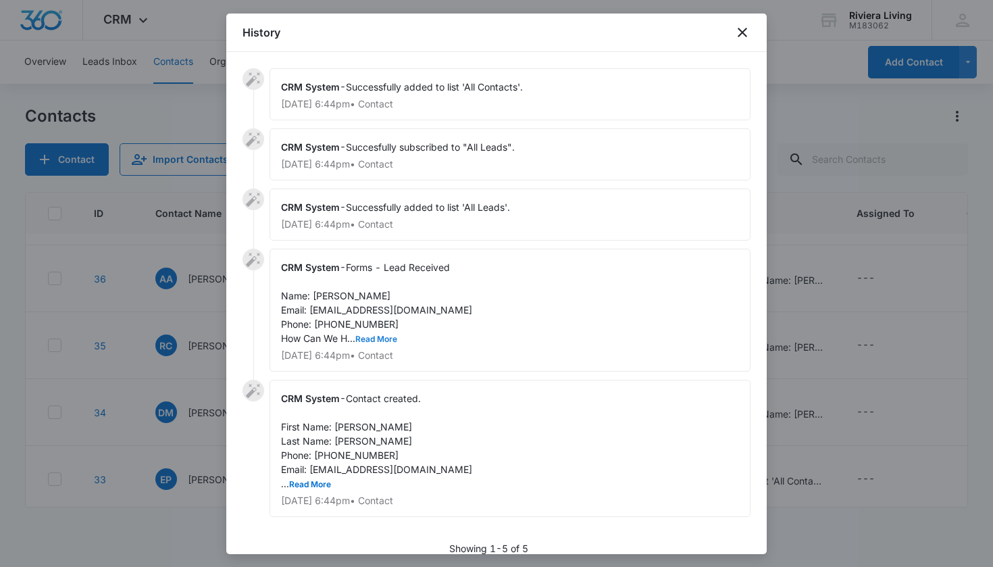
click at [382, 341] on button "Read More" at bounding box center [376, 339] width 42 height 8
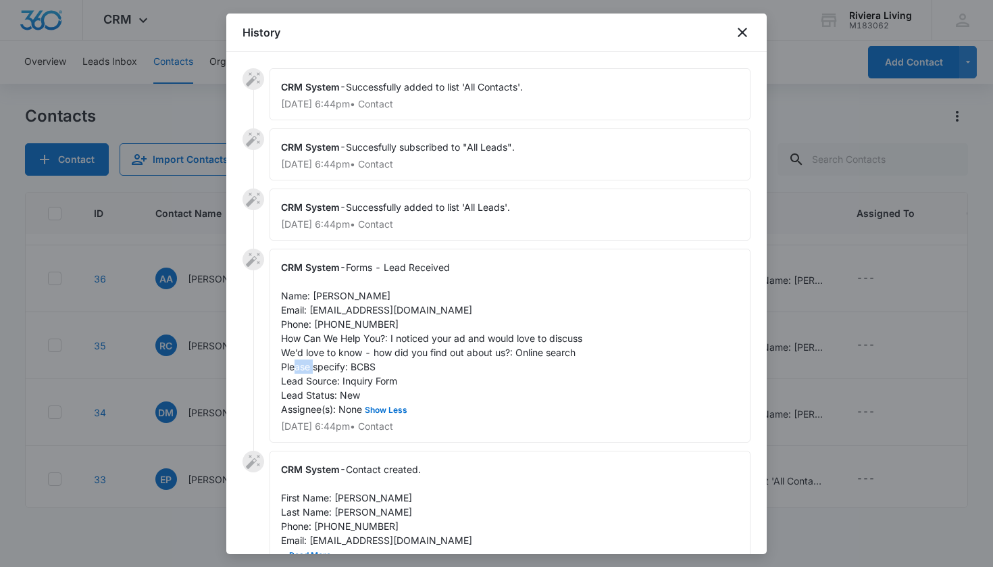
drag, startPoint x: 353, startPoint y: 366, endPoint x: 380, endPoint y: 366, distance: 27.0
click at [380, 366] on div "CRM System - Forms - Lead Received Name: [PERSON_NAME] Email: [EMAIL_ADDRESS][D…" at bounding box center [510, 346] width 481 height 194
copy span "BCBS"
drag, startPoint x: 311, startPoint y: 312, endPoint x: 461, endPoint y: 312, distance: 150.0
click at [461, 312] on div "CRM System - Forms - Lead Received Name: [PERSON_NAME] Email: [EMAIL_ADDRESS][D…" at bounding box center [510, 346] width 481 height 194
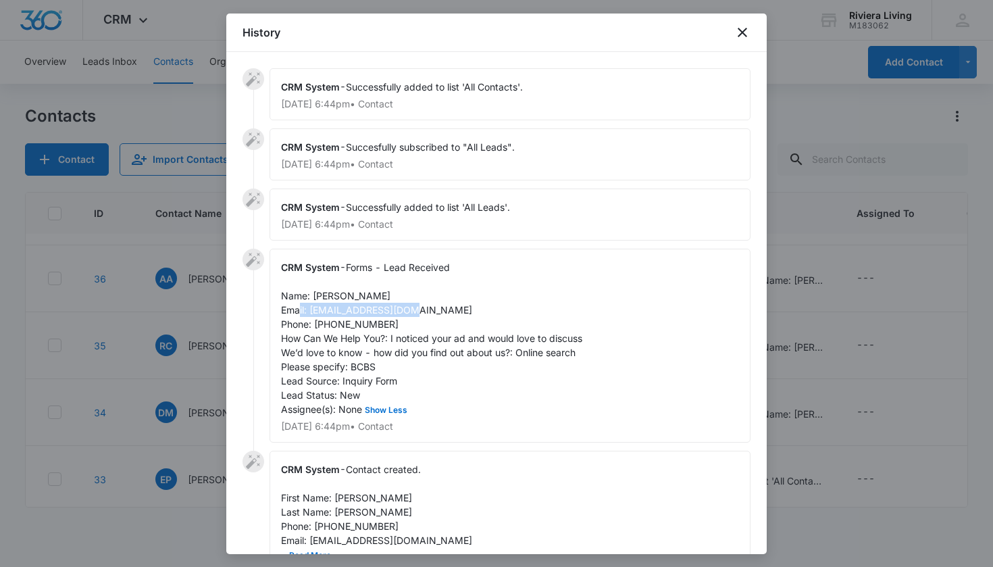
copy span "[EMAIL_ADDRESS][DOMAIN_NAME]"
click at [745, 31] on icon "close" at bounding box center [742, 32] width 9 height 9
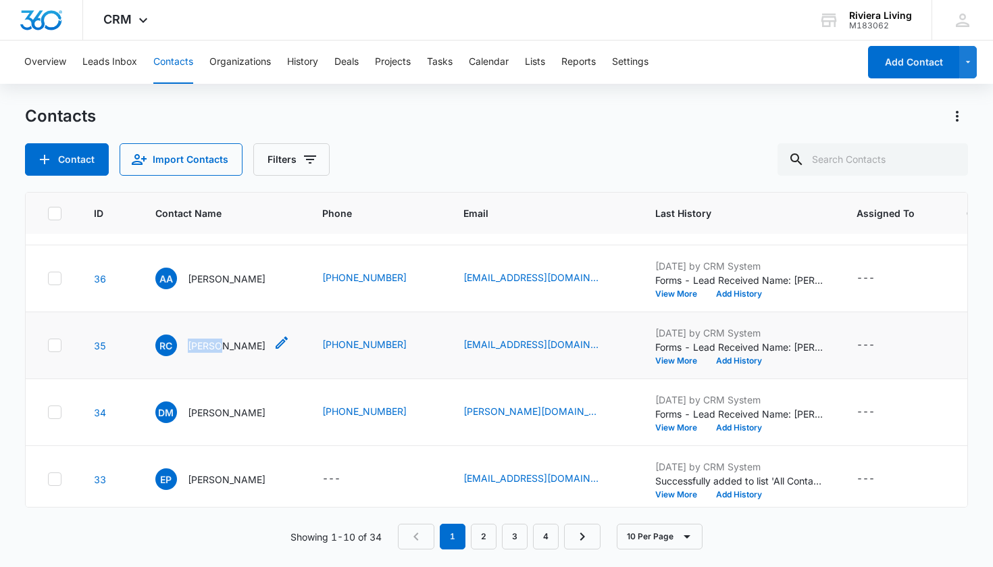
drag, startPoint x: 184, startPoint y: 345, endPoint x: 215, endPoint y: 345, distance: 30.4
click at [215, 345] on div "RC [PERSON_NAME]" at bounding box center [210, 345] width 110 height 22
copy p "[PERSON_NAME]"
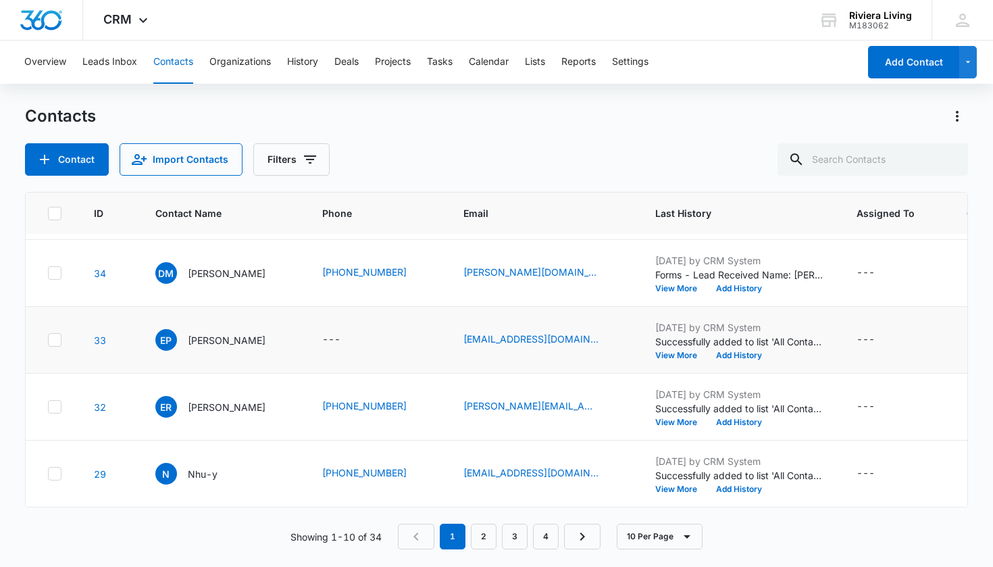
scroll to position [396, 0]
click at [493, 541] on link "2" at bounding box center [484, 537] width 26 height 26
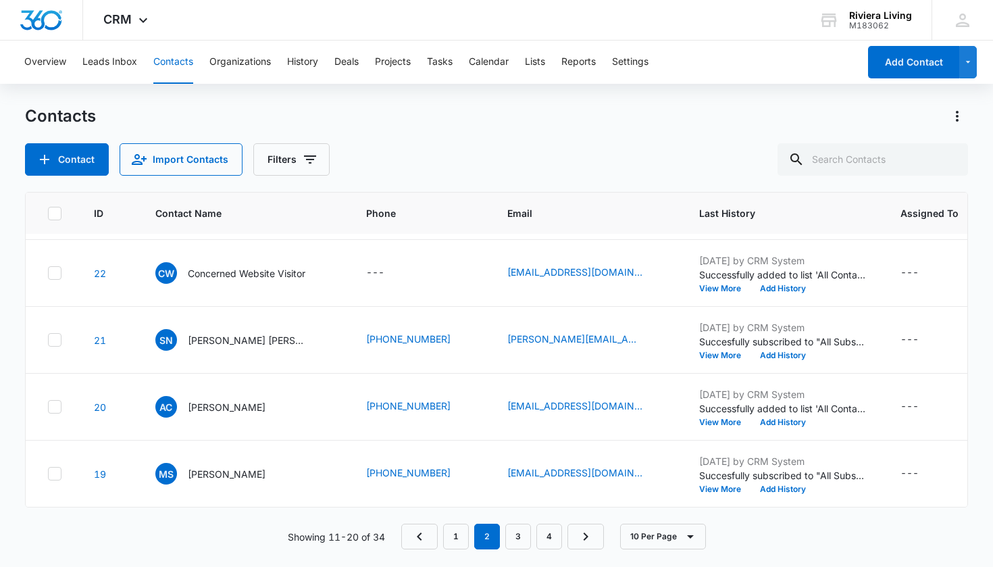
scroll to position [0, 0]
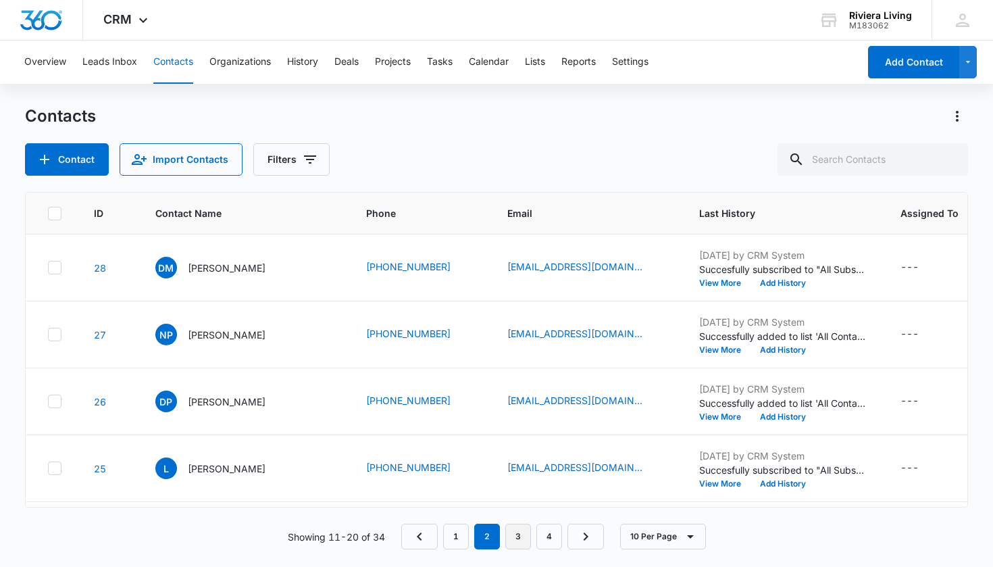
click at [510, 548] on link "3" at bounding box center [518, 537] width 26 height 26
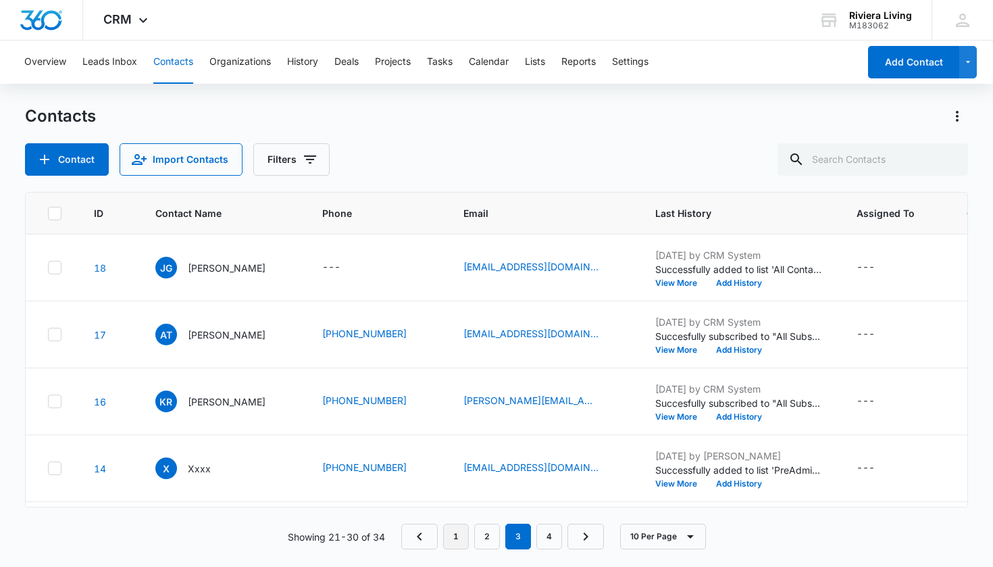
click at [452, 536] on link "1" at bounding box center [456, 537] width 26 height 26
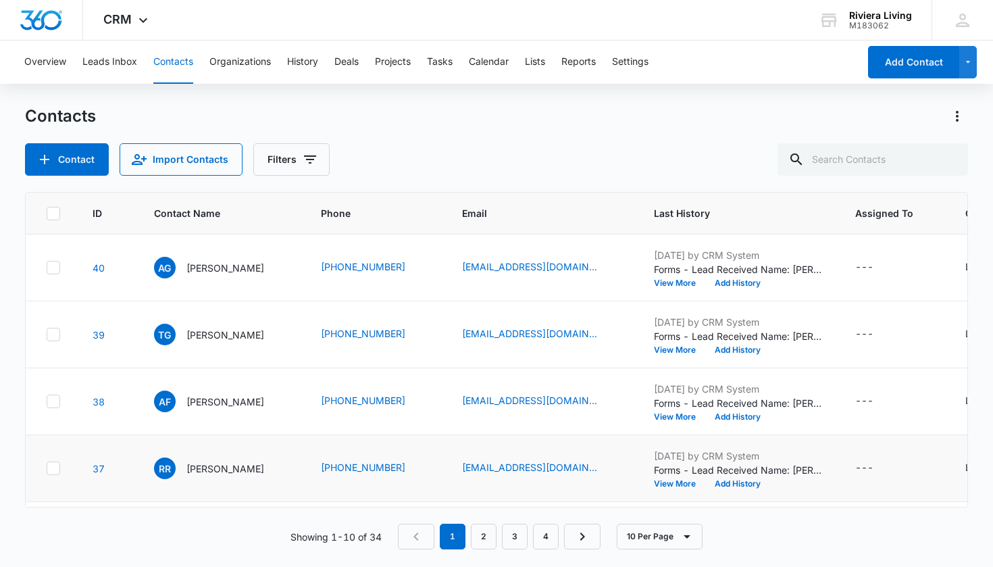
scroll to position [47, 1]
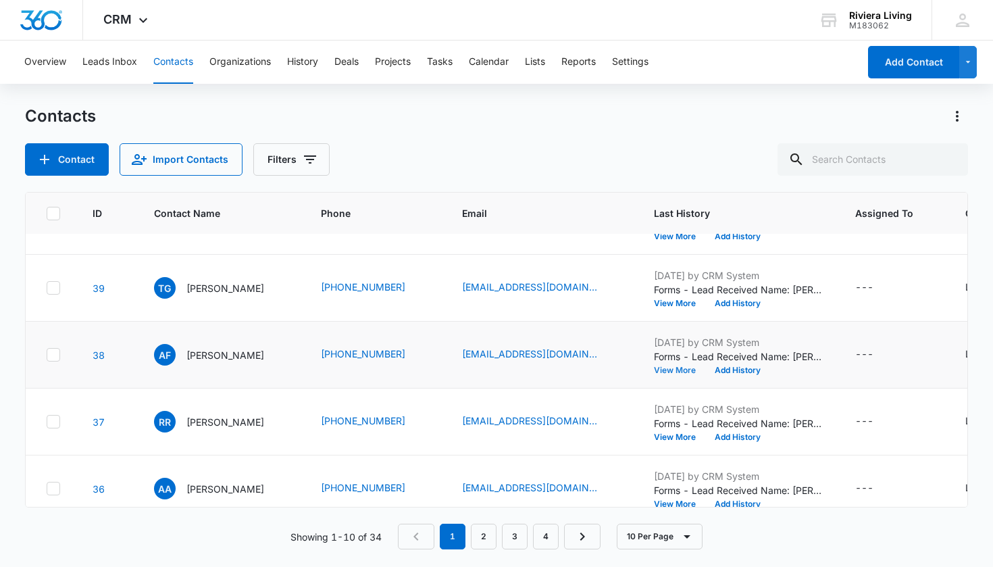
click at [654, 368] on button "View More" at bounding box center [679, 370] width 51 height 8
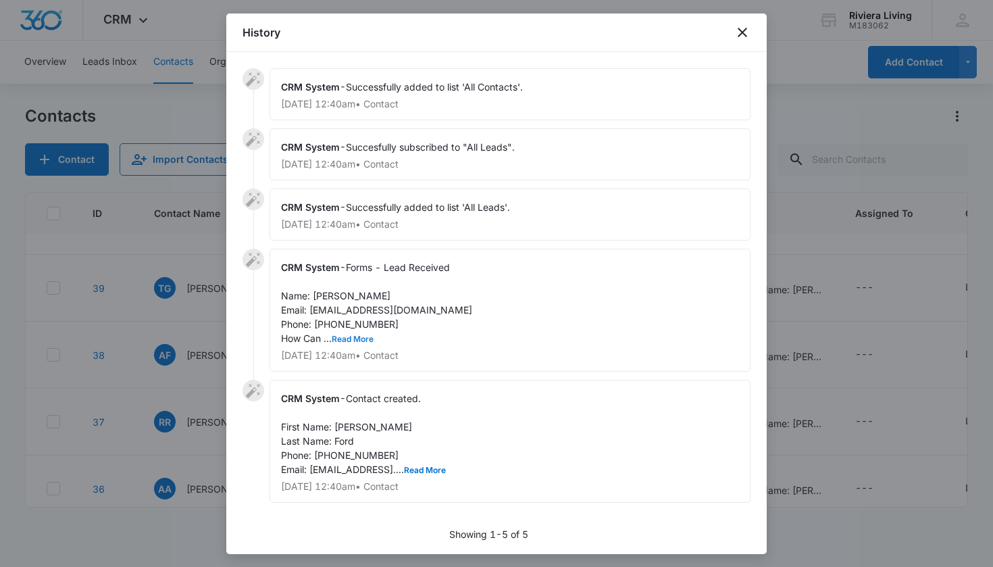
click at [364, 336] on button "Read More" at bounding box center [353, 339] width 42 height 8
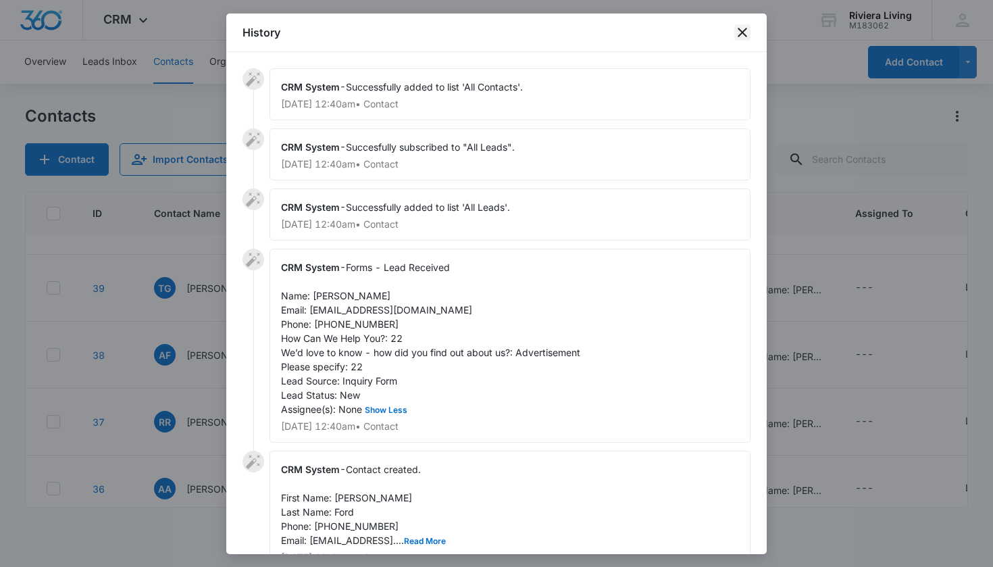
click at [748, 38] on icon "close" at bounding box center [742, 32] width 16 height 16
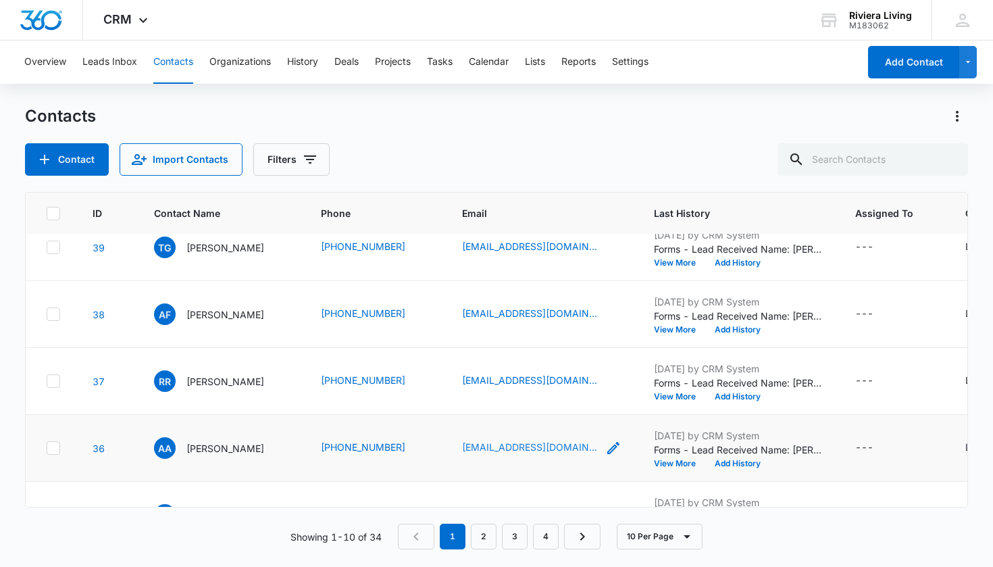
scroll to position [84, 1]
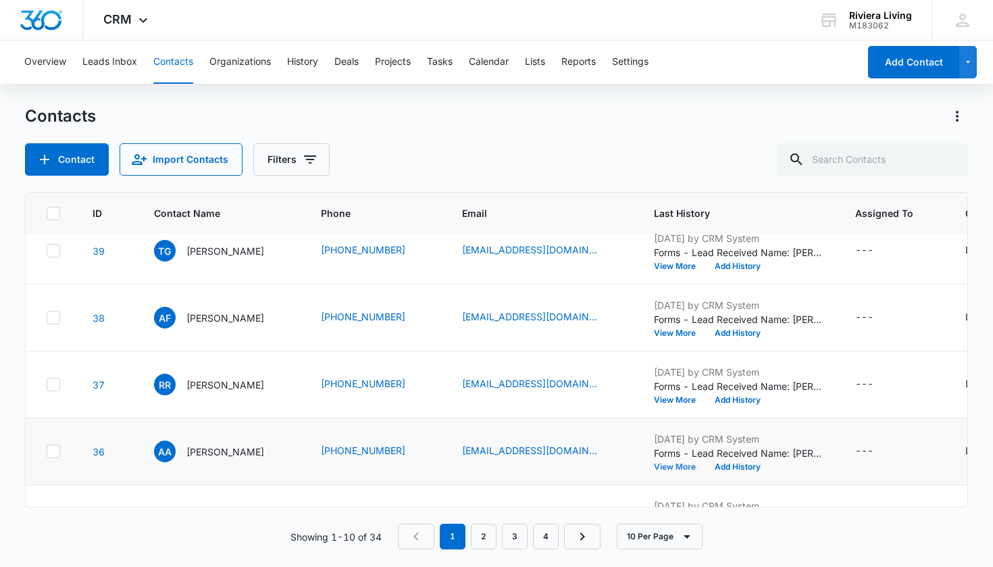
click at [659, 463] on button "View More" at bounding box center [679, 467] width 51 height 8
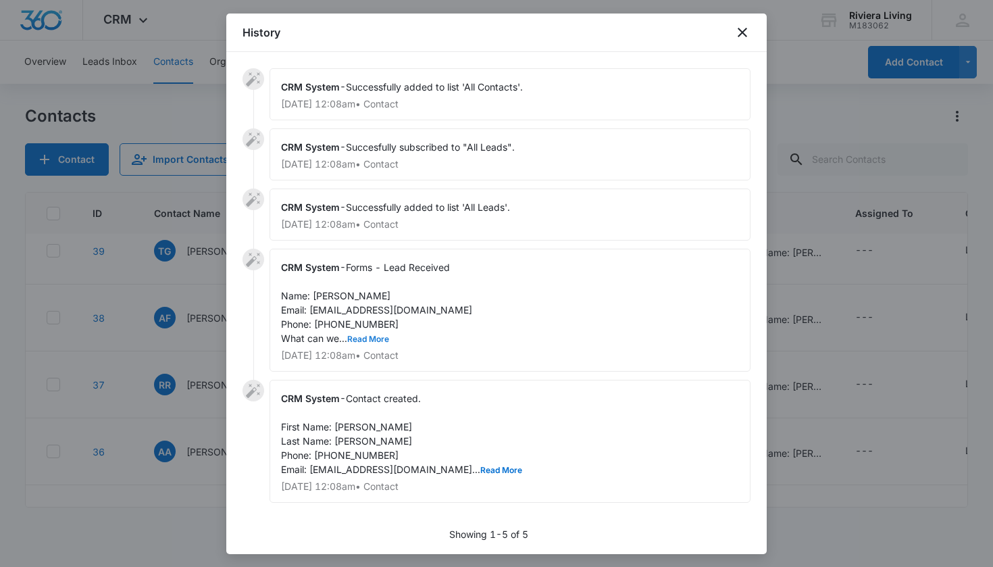
click at [386, 343] on button "Read More" at bounding box center [368, 339] width 42 height 8
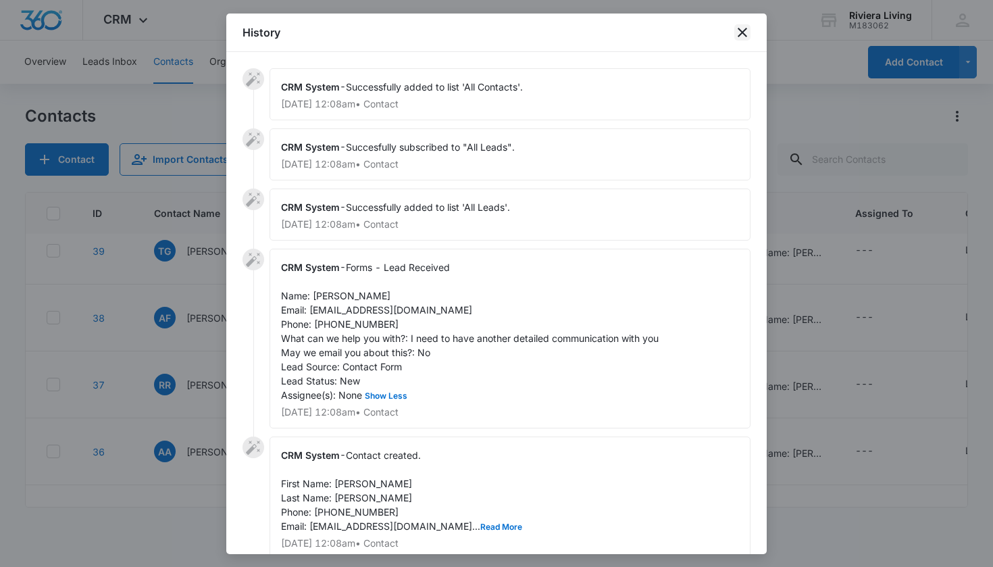
click at [738, 37] on icon "close" at bounding box center [742, 32] width 16 height 16
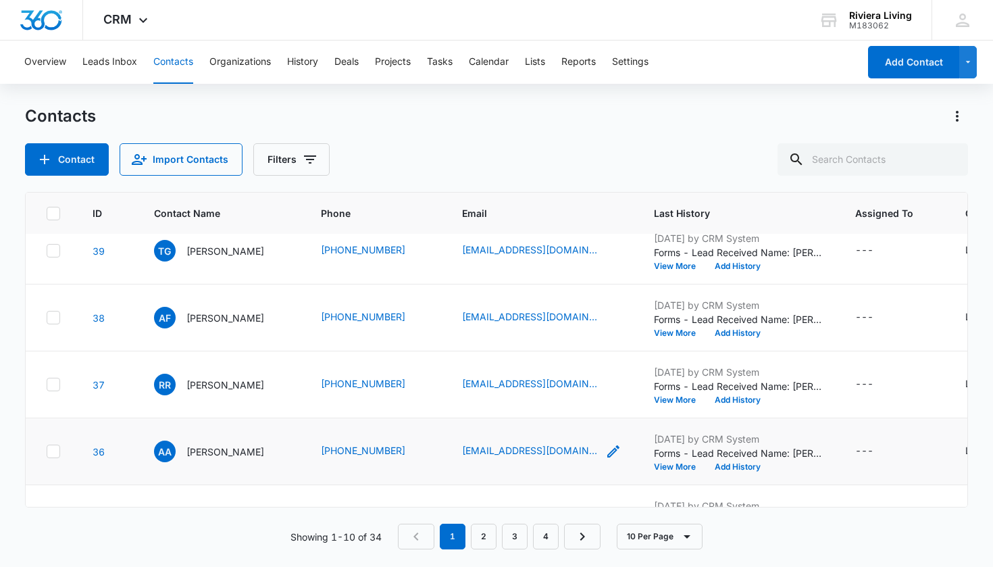
click at [605, 453] on icon "Email - girl91977@yahoo.com - Select to Edit Field" at bounding box center [613, 451] width 16 height 16
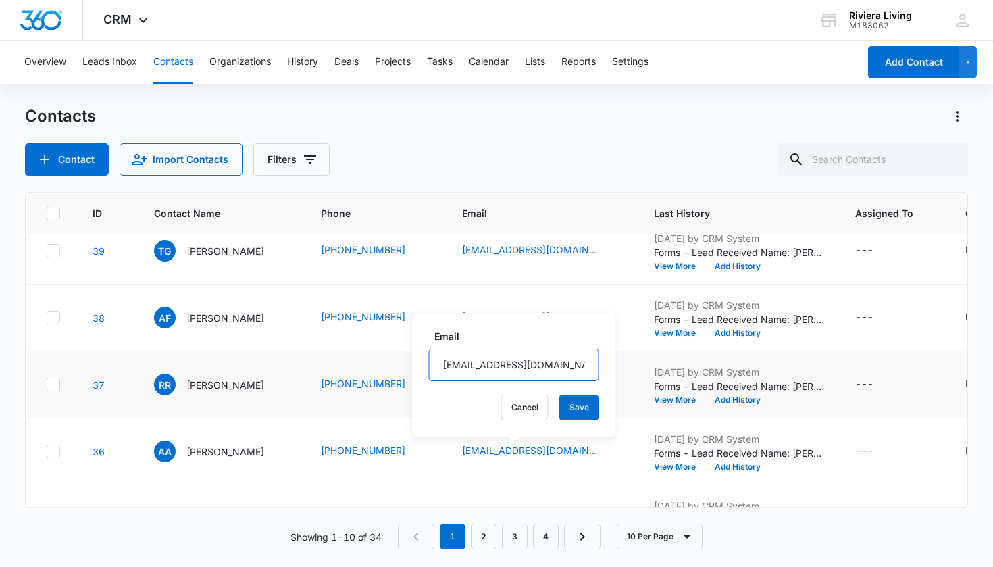
drag, startPoint x: 555, startPoint y: 365, endPoint x: 408, endPoint y: 365, distance: 146.6
click at [408, 365] on tbody "40 AG [PERSON_NAME] [PHONE_NUMBER] [EMAIL_ADDRESS][DOMAIN_NAME] [DATE] by CRM S…" at bounding box center [708, 485] width 1369 height 669
click at [524, 163] on div "Contact Import Contacts Filters" at bounding box center [497, 159] width 944 height 32
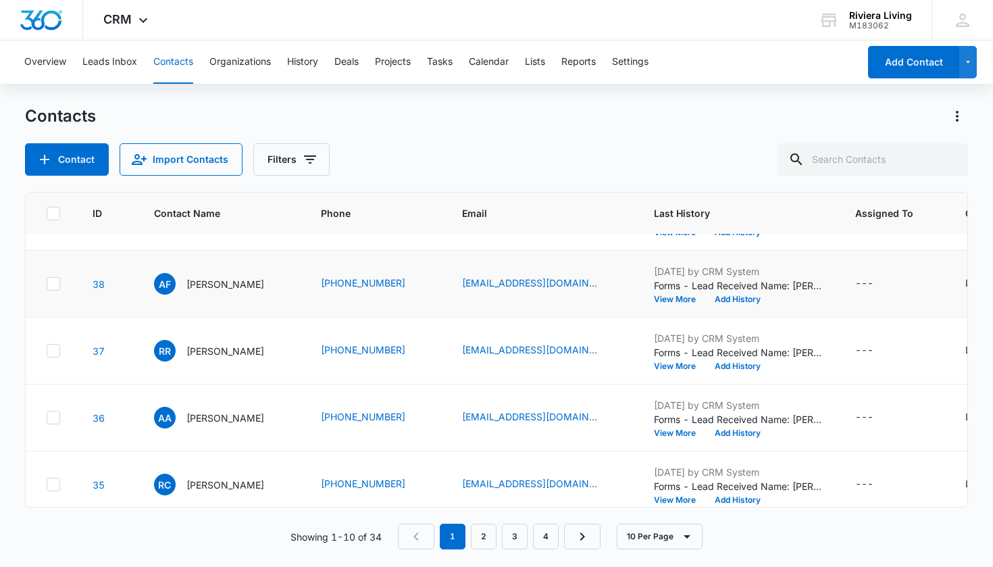
scroll to position [142, 1]
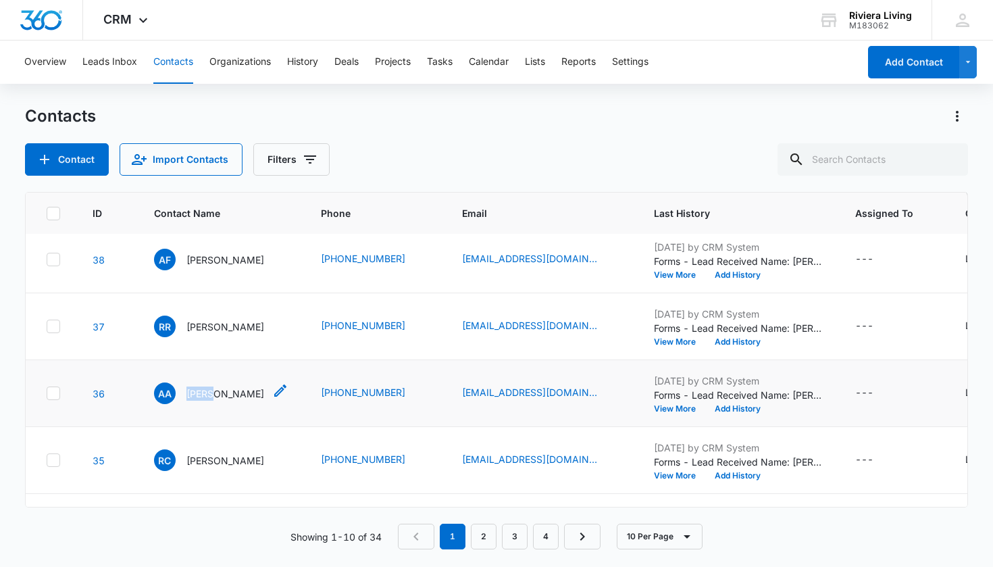
drag, startPoint x: 184, startPoint y: 395, endPoint x: 217, endPoint y: 398, distance: 32.6
click at [217, 398] on div "AA [PERSON_NAME]" at bounding box center [209, 393] width 110 height 22
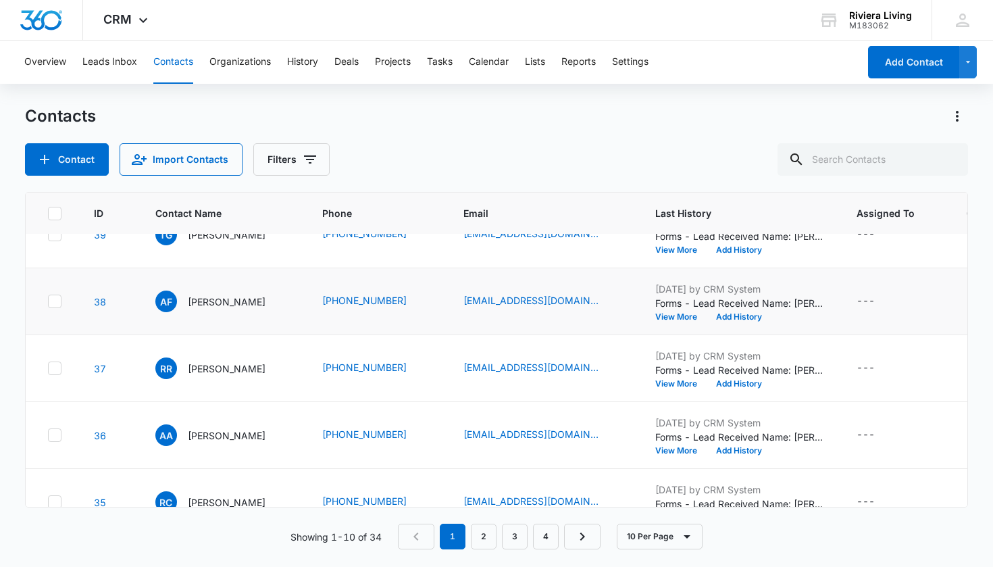
scroll to position [99, 0]
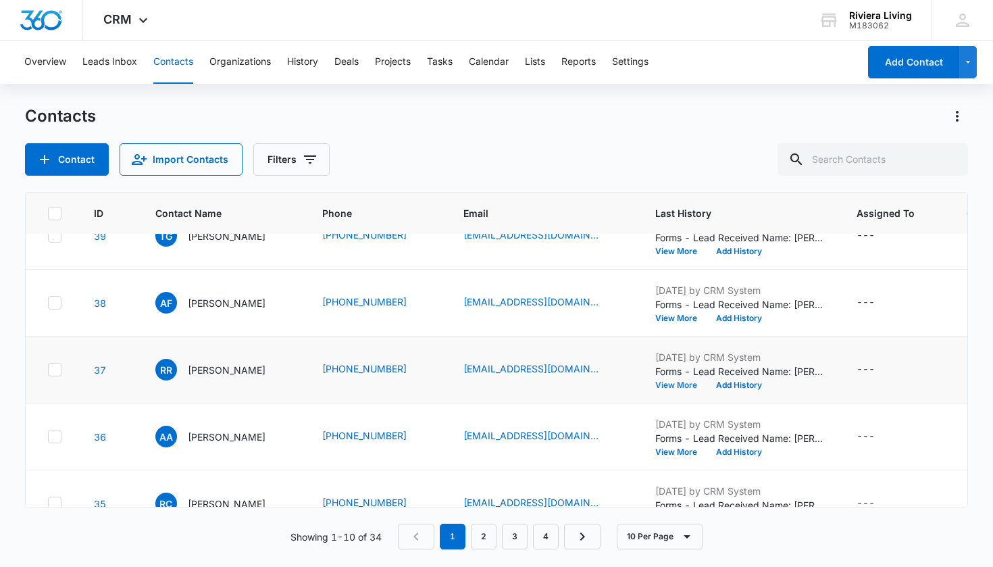
click at [668, 382] on button "View More" at bounding box center [680, 385] width 51 height 8
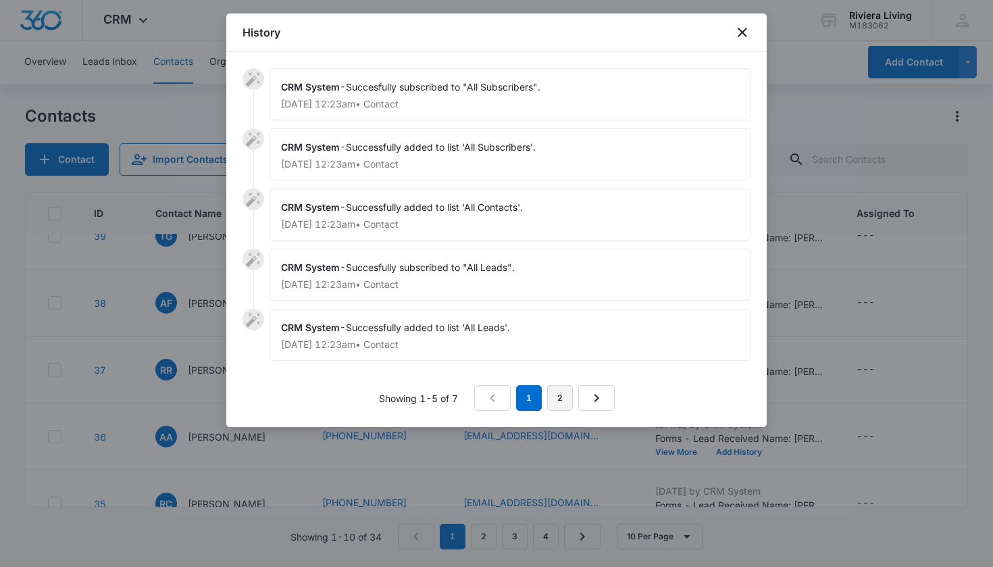
click at [568, 398] on link "2" at bounding box center [560, 398] width 26 height 26
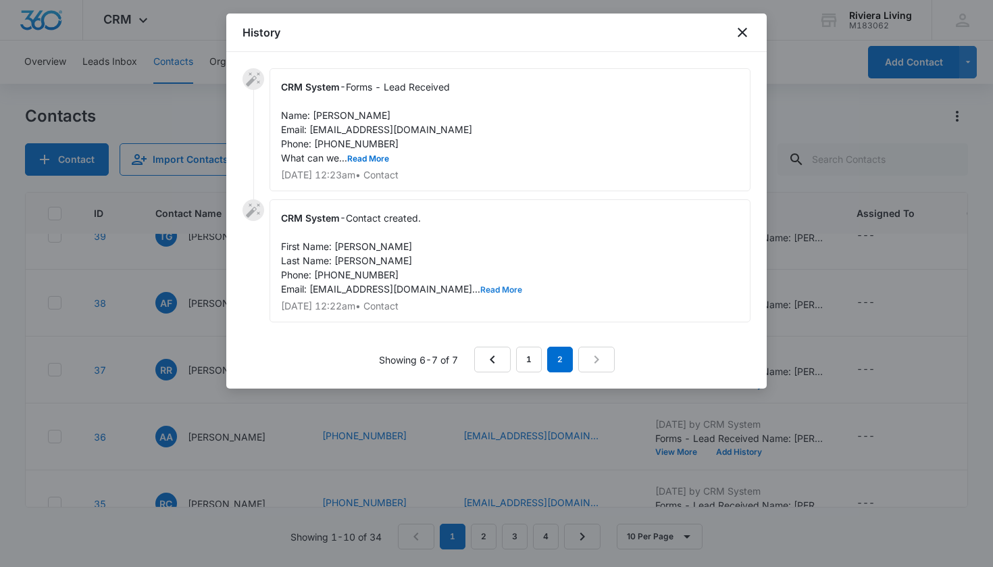
click at [486, 288] on button "Read More" at bounding box center [501, 290] width 42 height 8
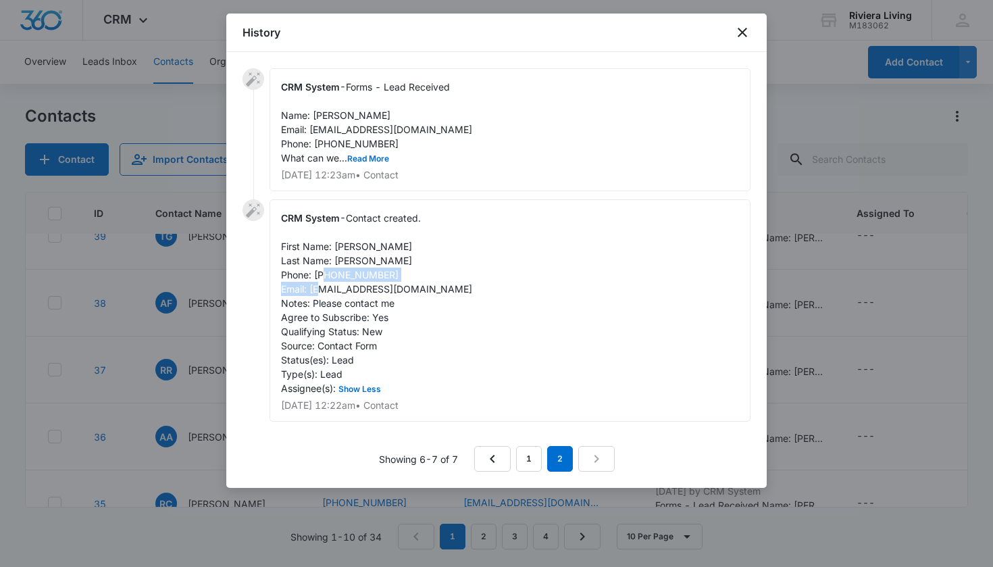
drag, startPoint x: 310, startPoint y: 288, endPoint x: 493, endPoint y: 287, distance: 182.4
click at [493, 287] on div "CRM System - Contact created. First Name: [PERSON_NAME] Last Name: [PERSON_NAME…" at bounding box center [510, 310] width 481 height 222
copy span "[EMAIL_ADDRESS][DOMAIN_NAME]"
click at [742, 29] on icon "close" at bounding box center [742, 32] width 16 height 16
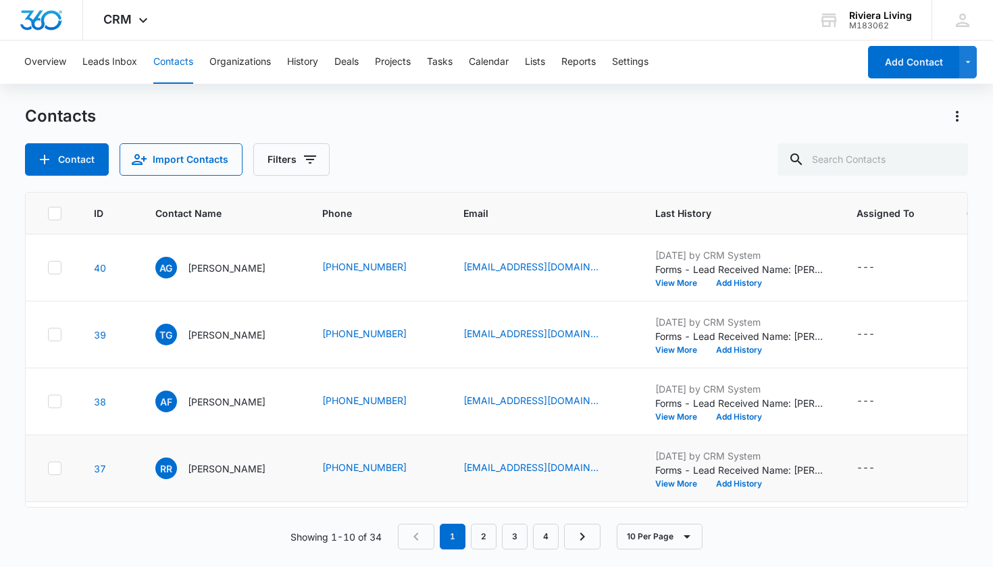
scroll to position [0, 0]
click at [266, 61] on button "Organizations" at bounding box center [239, 62] width 61 height 43
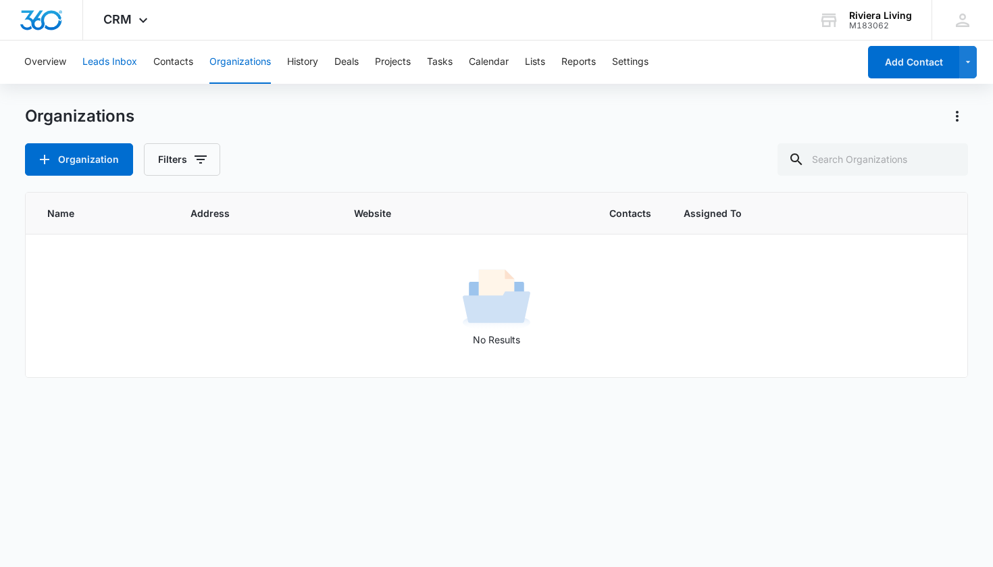
click at [118, 68] on button "Leads Inbox" at bounding box center [109, 62] width 55 height 43
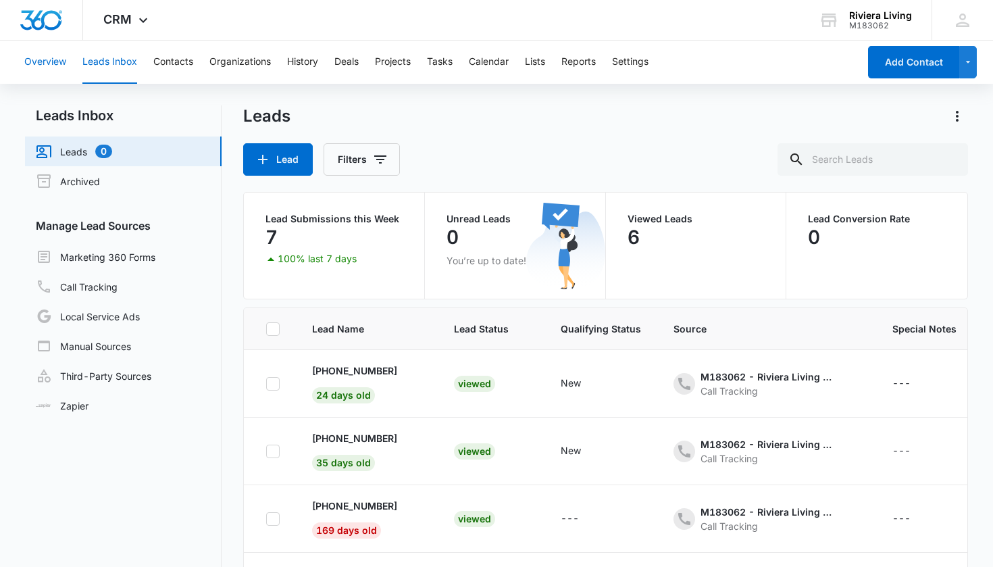
click at [46, 62] on button "Overview" at bounding box center [45, 62] width 42 height 43
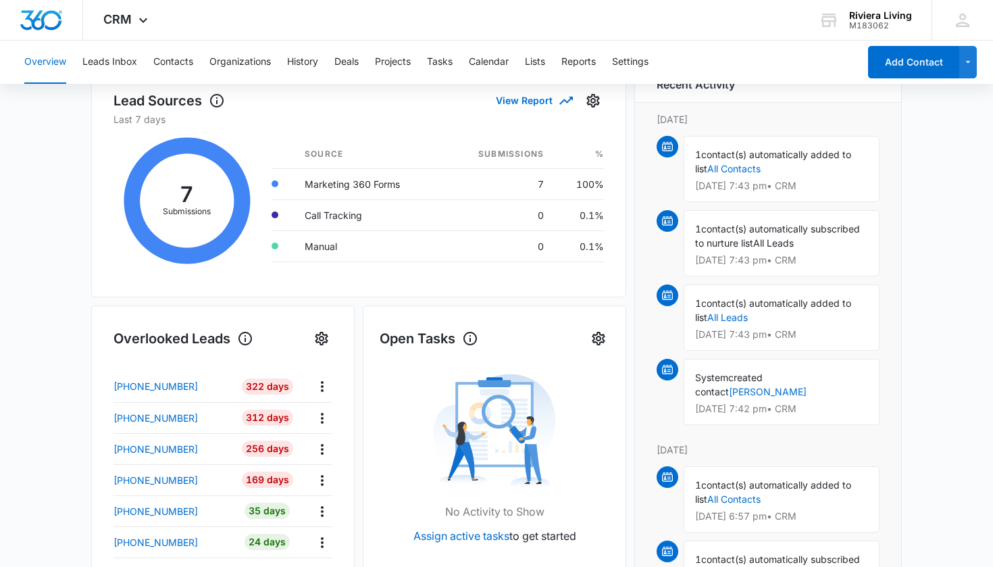
scroll to position [307, 0]
